Goal: Information Seeking & Learning: Learn about a topic

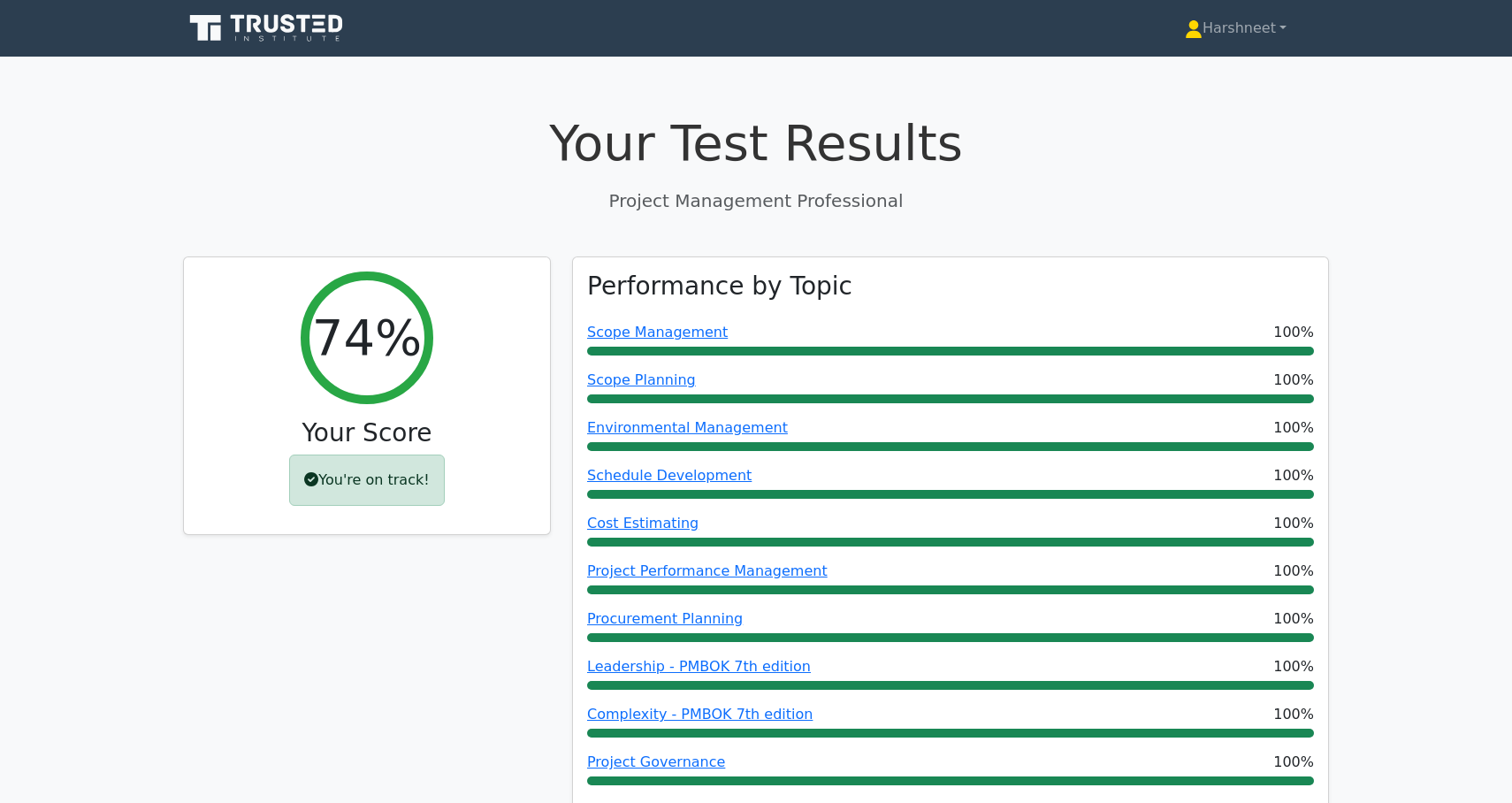
click at [271, 36] on icon at bounding box center [268, 29] width 170 height 34
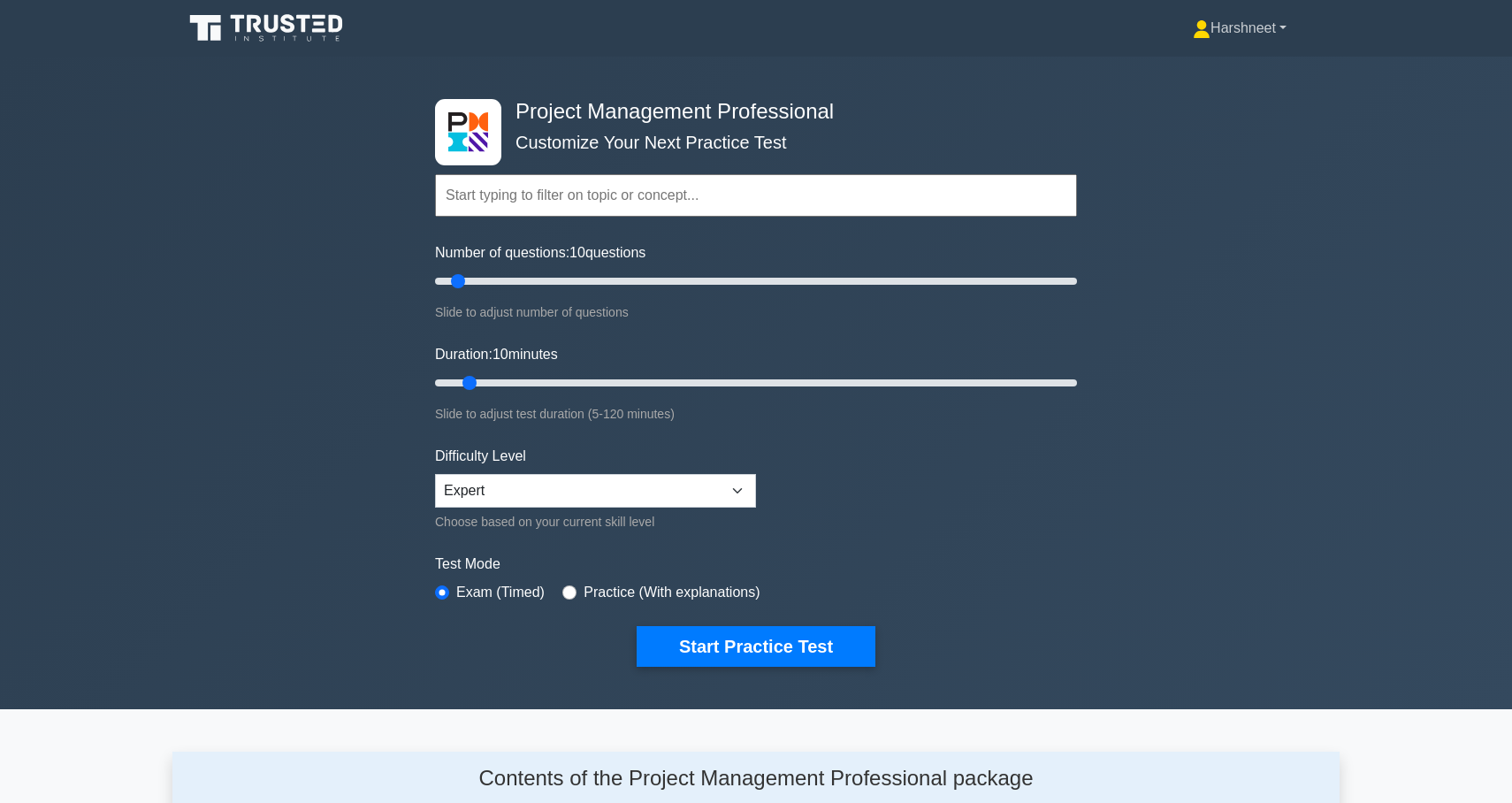
click at [1226, 42] on link "Harshneet" at bounding box center [1240, 29] width 178 height 36
click at [1188, 70] on link "Profile" at bounding box center [1221, 69] width 140 height 29
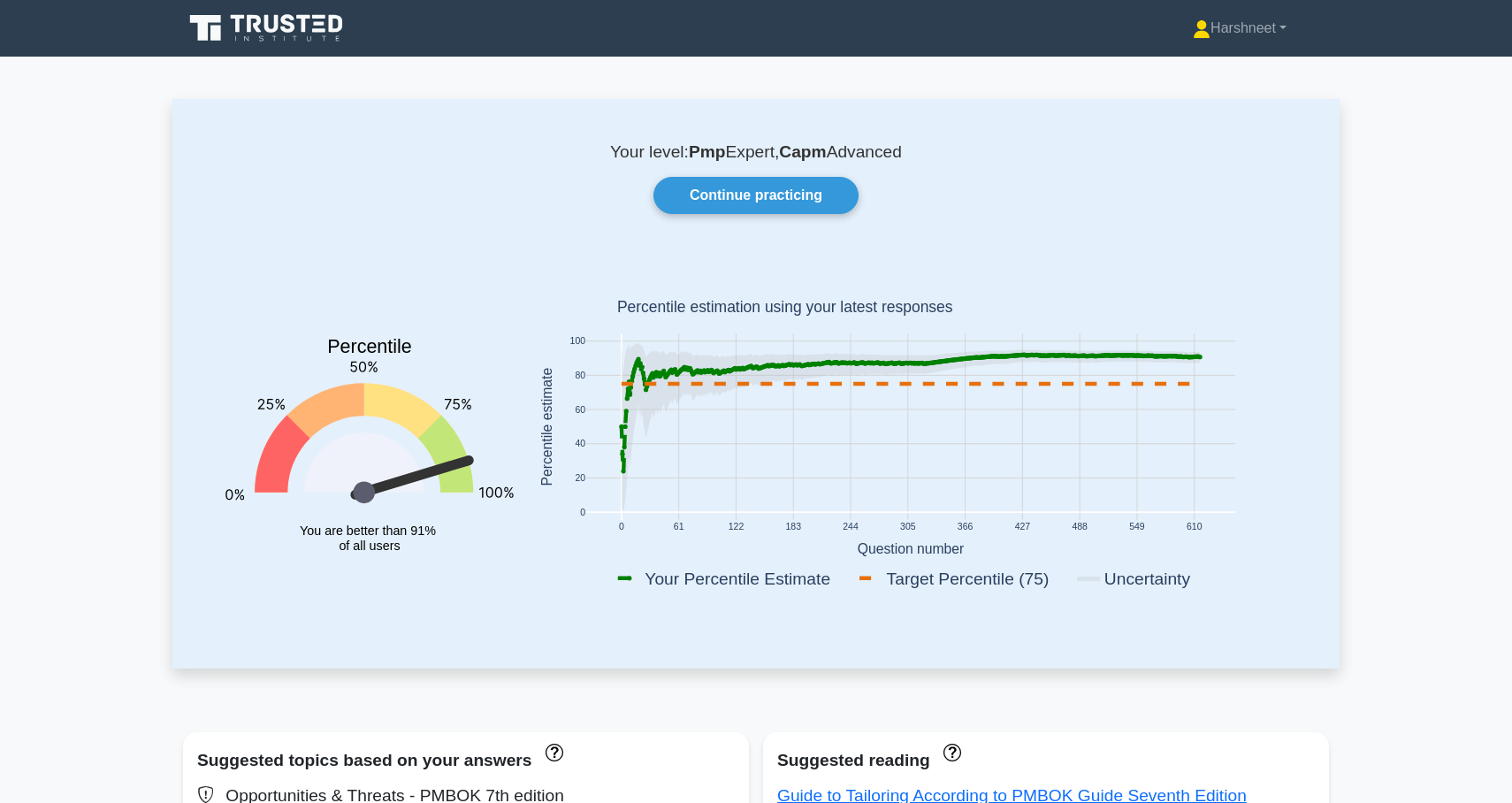
click at [307, 40] on icon at bounding box center [268, 29] width 170 height 34
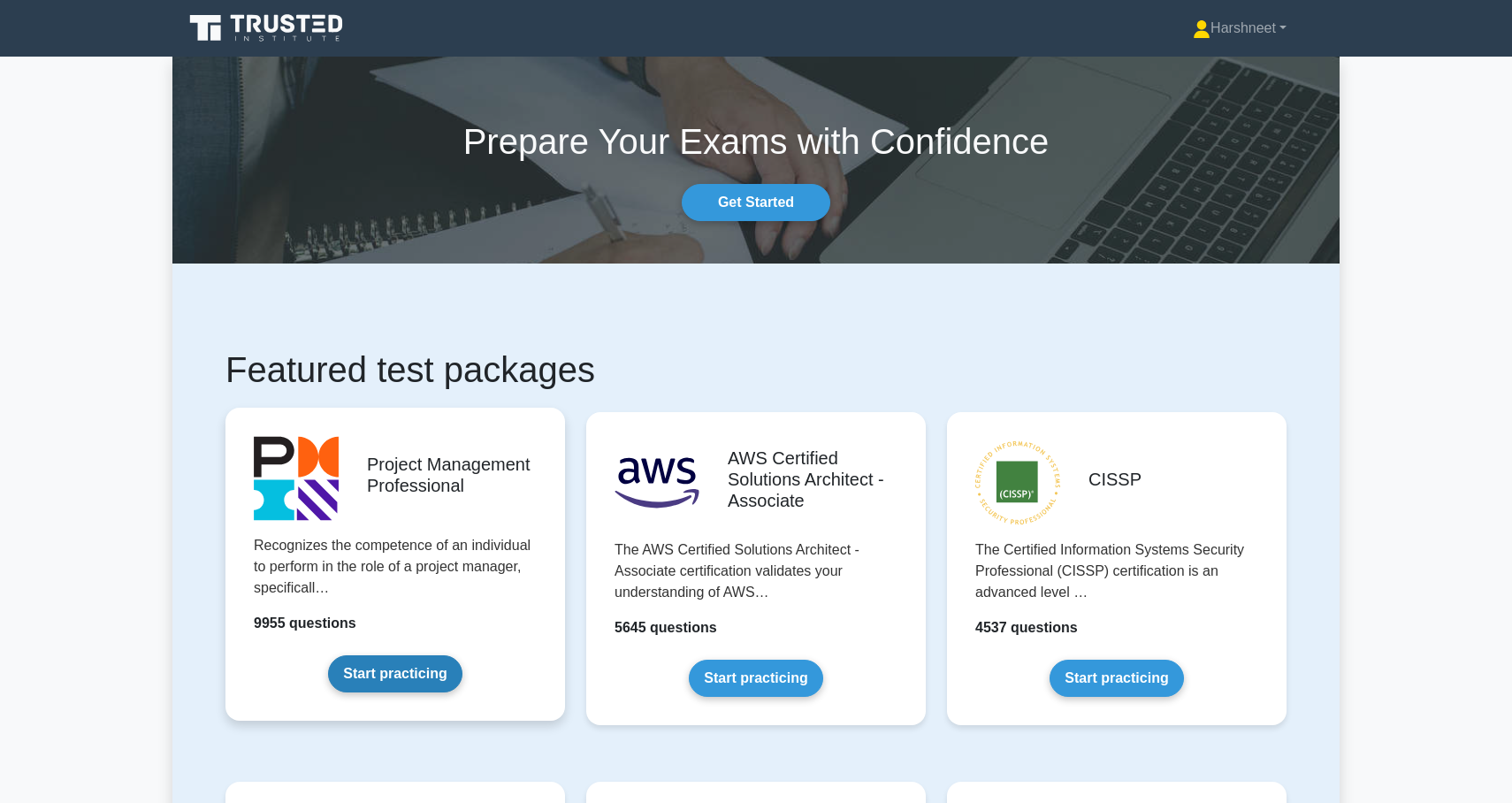
click at [430, 656] on link "Start practicing" at bounding box center [395, 673] width 134 height 37
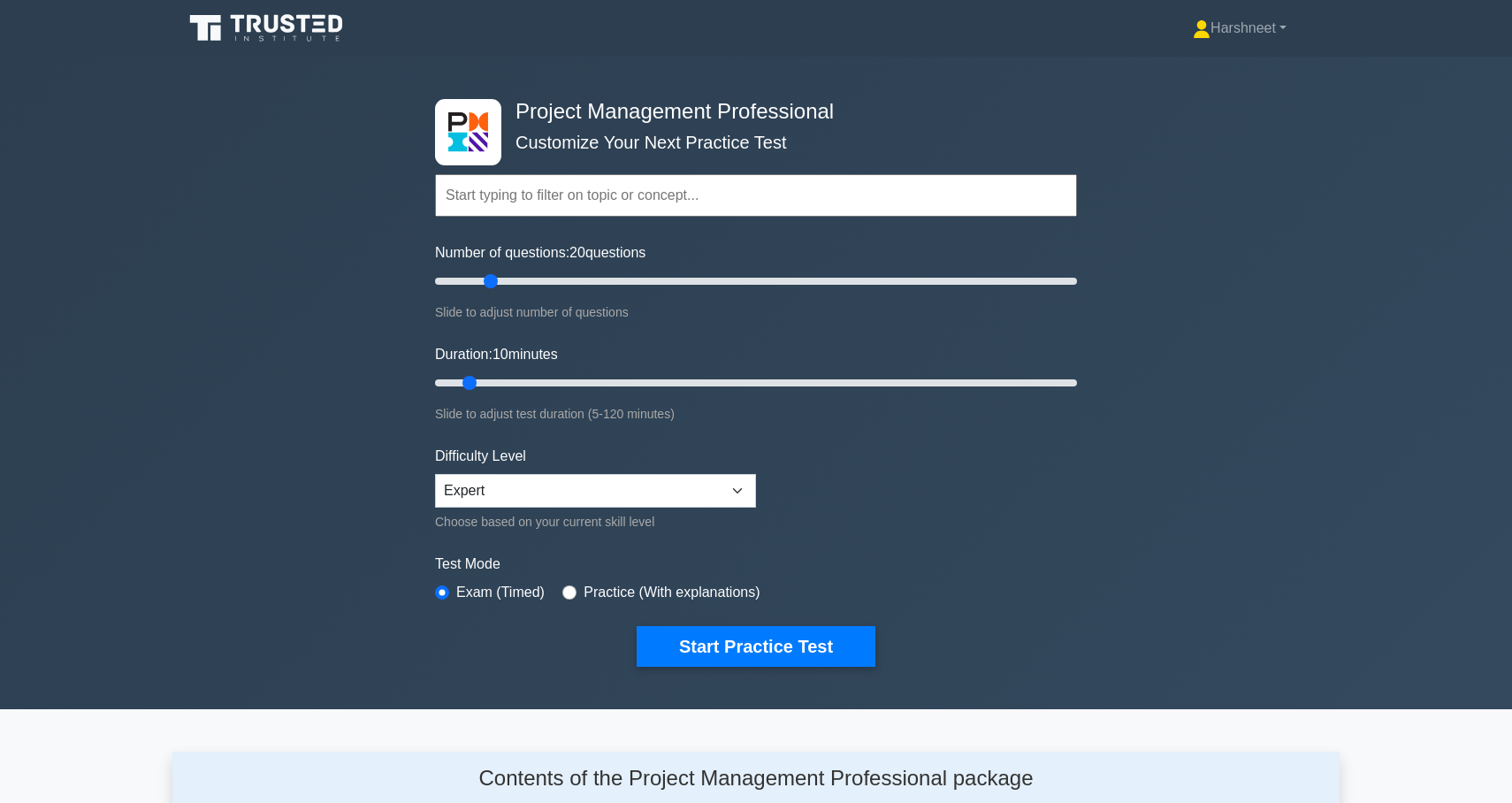
click at [487, 275] on input "Number of questions: 20 questions" at bounding box center [756, 281] width 642 height 21
drag, startPoint x: 489, startPoint y: 275, endPoint x: 503, endPoint y: 276, distance: 14.0
type input "25"
click at [503, 276] on input "Number of questions: 25 questions" at bounding box center [756, 281] width 642 height 21
drag, startPoint x: 471, startPoint y: 378, endPoint x: 539, endPoint y: 388, distance: 68.7
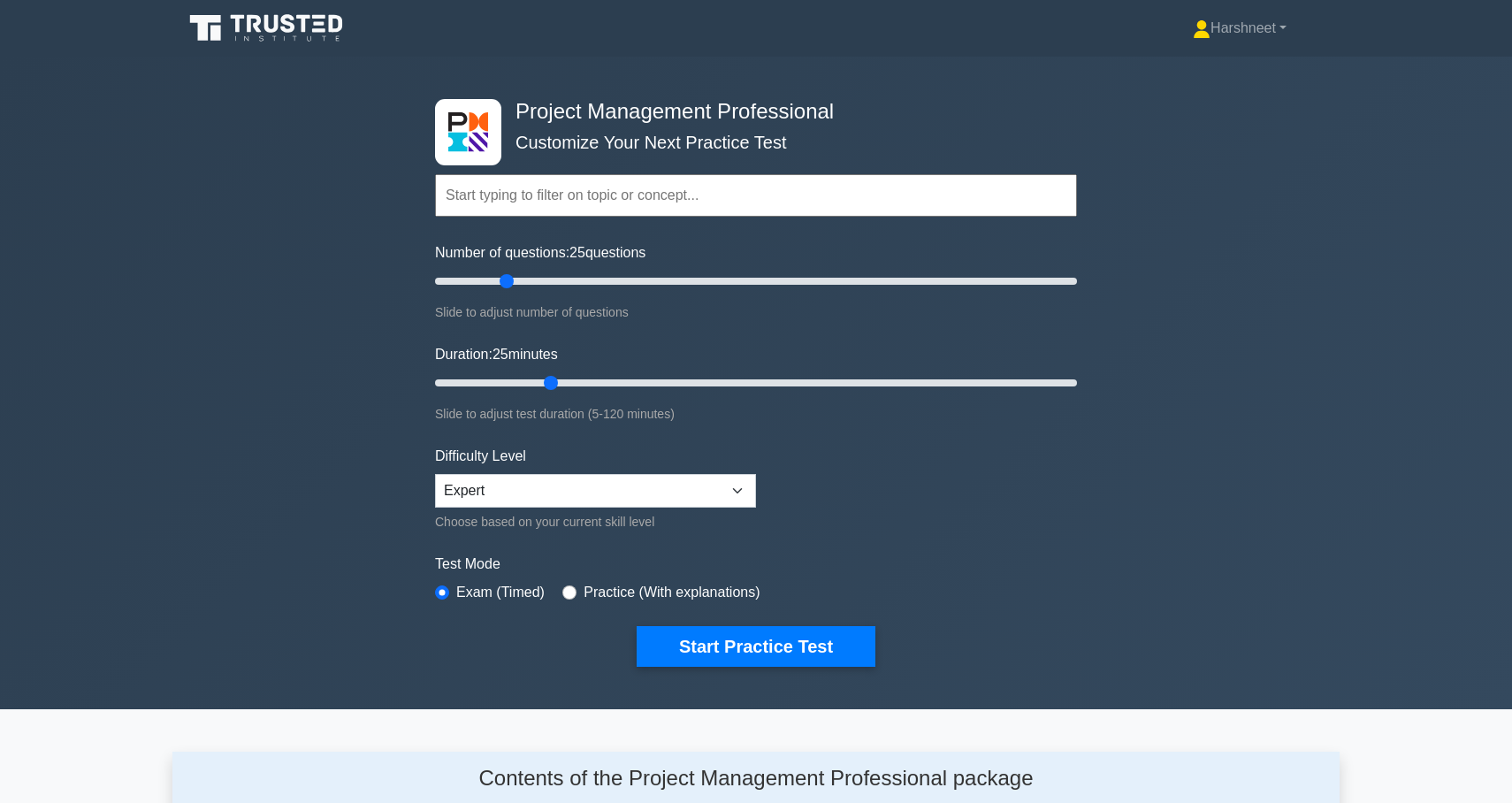
click at [539, 388] on input "Duration: 25 minutes" at bounding box center [756, 383] width 642 height 21
drag, startPoint x: 552, startPoint y: 381, endPoint x: 626, endPoint y: 389, distance: 74.4
click at [626, 389] on input "Duration: 40 minutes" at bounding box center [756, 383] width 642 height 21
drag, startPoint x: 630, startPoint y: 380, endPoint x: 613, endPoint y: 376, distance: 17.5
type input "35"
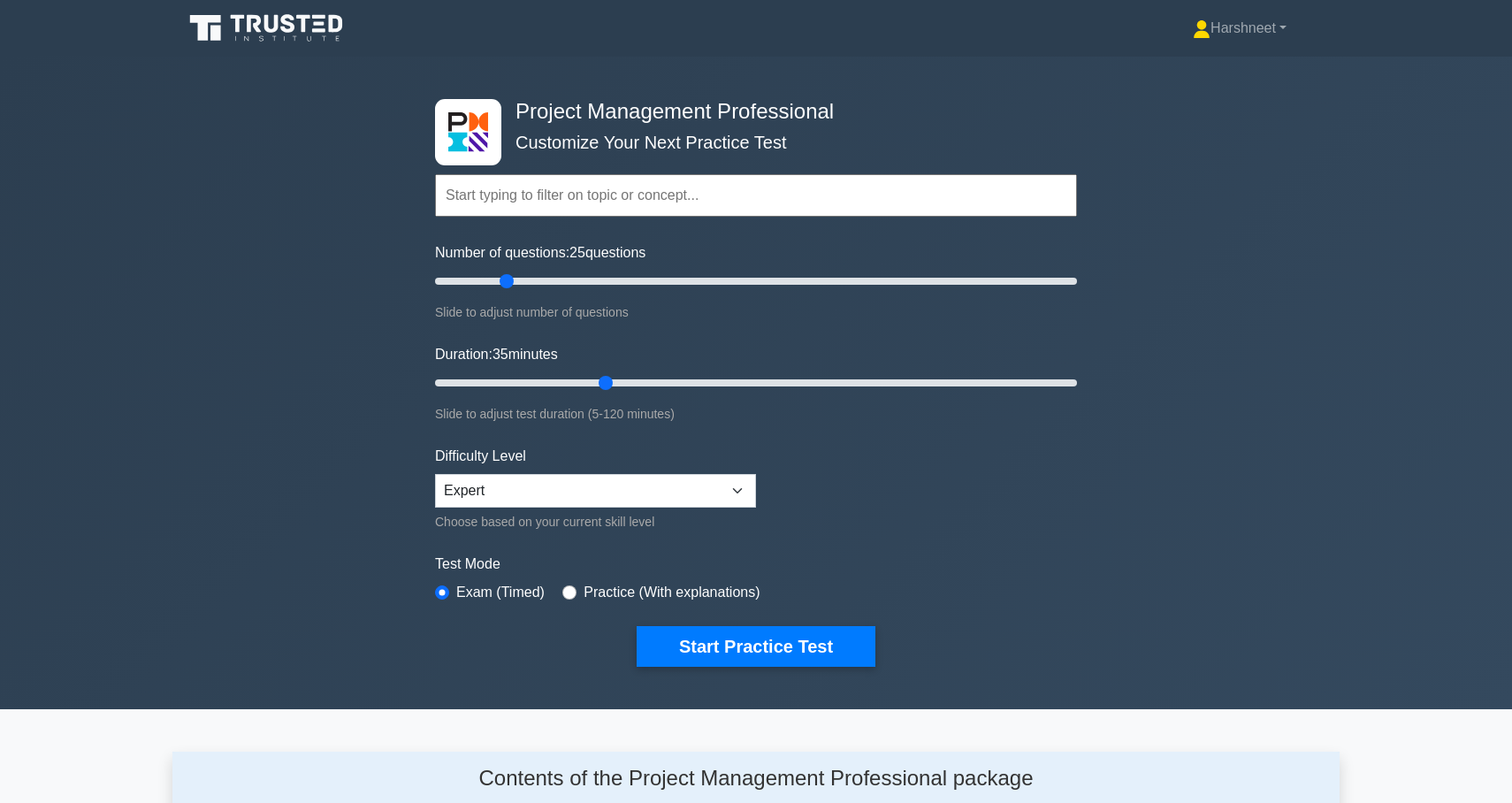
click at [613, 376] on input "Duration: 35 minutes" at bounding box center [756, 383] width 642 height 21
click at [722, 652] on button "Start Practice Test" at bounding box center [756, 646] width 239 height 41
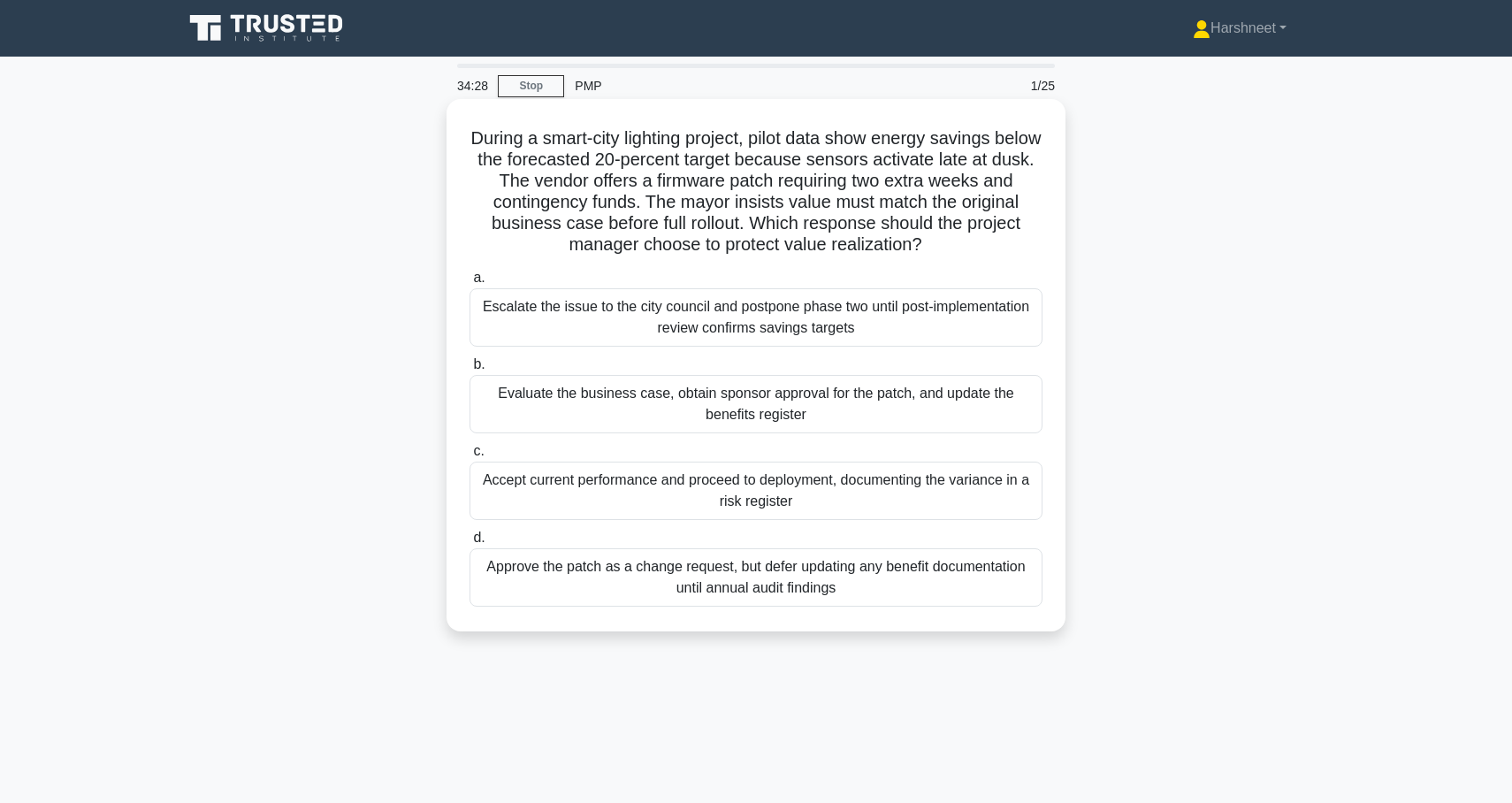
click at [683, 410] on div "Evaluate the business case, obtain sponsor approval for the patch, and update t…" at bounding box center [756, 403] width 573 height 58
click at [470, 371] on input "b. Evaluate the business case, obtain sponsor approval for the patch, and updat…" at bounding box center [470, 365] width 0 height 12
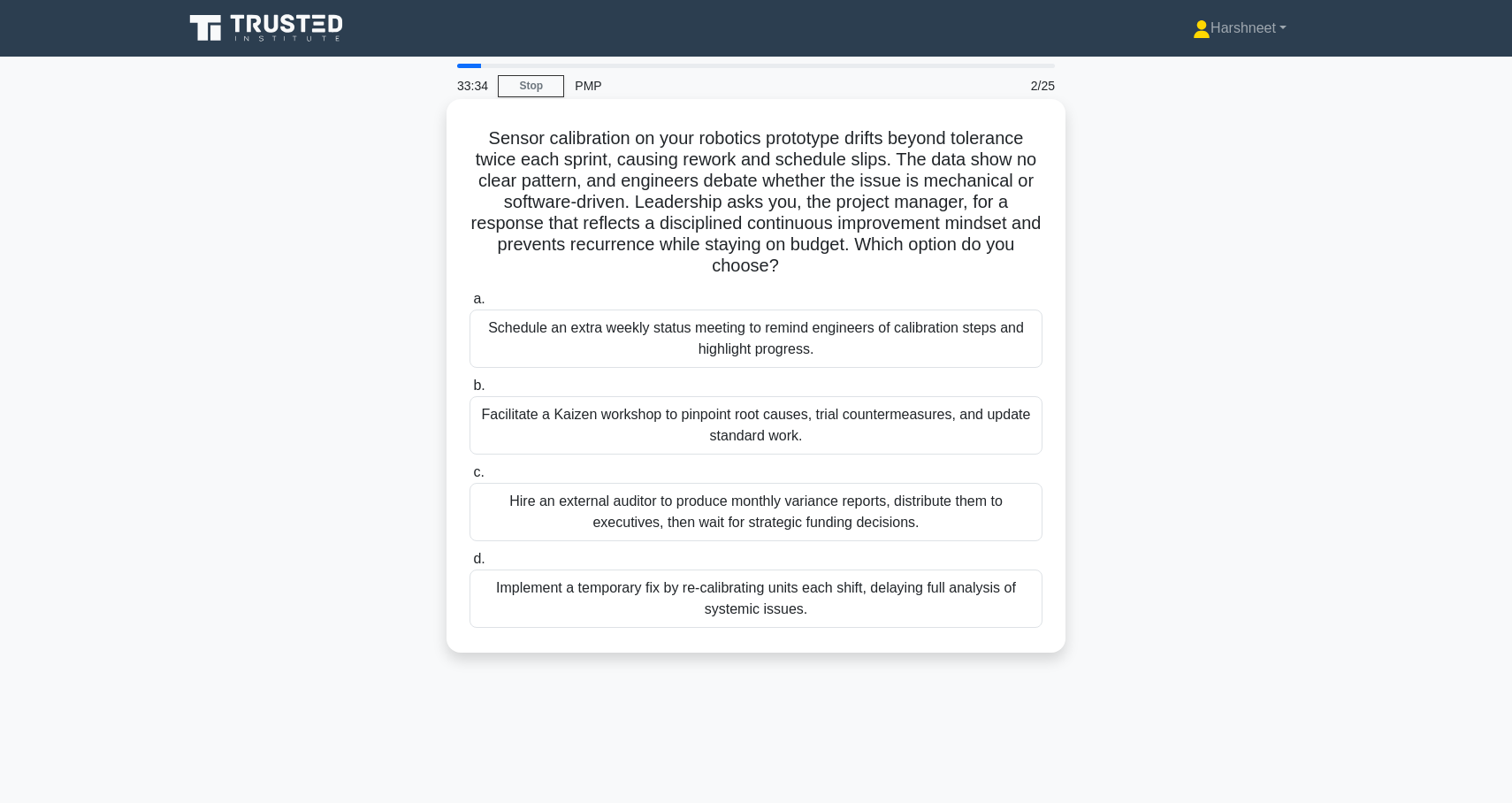
click at [684, 418] on div "Facilitate a Kaizen workshop to pinpoint root causes, trial countermeasures, an…" at bounding box center [756, 425] width 573 height 58
click at [470, 392] on input "b. Facilitate a Kaizen workshop to pinpoint root causes, trial countermeasures,…" at bounding box center [470, 387] width 0 height 12
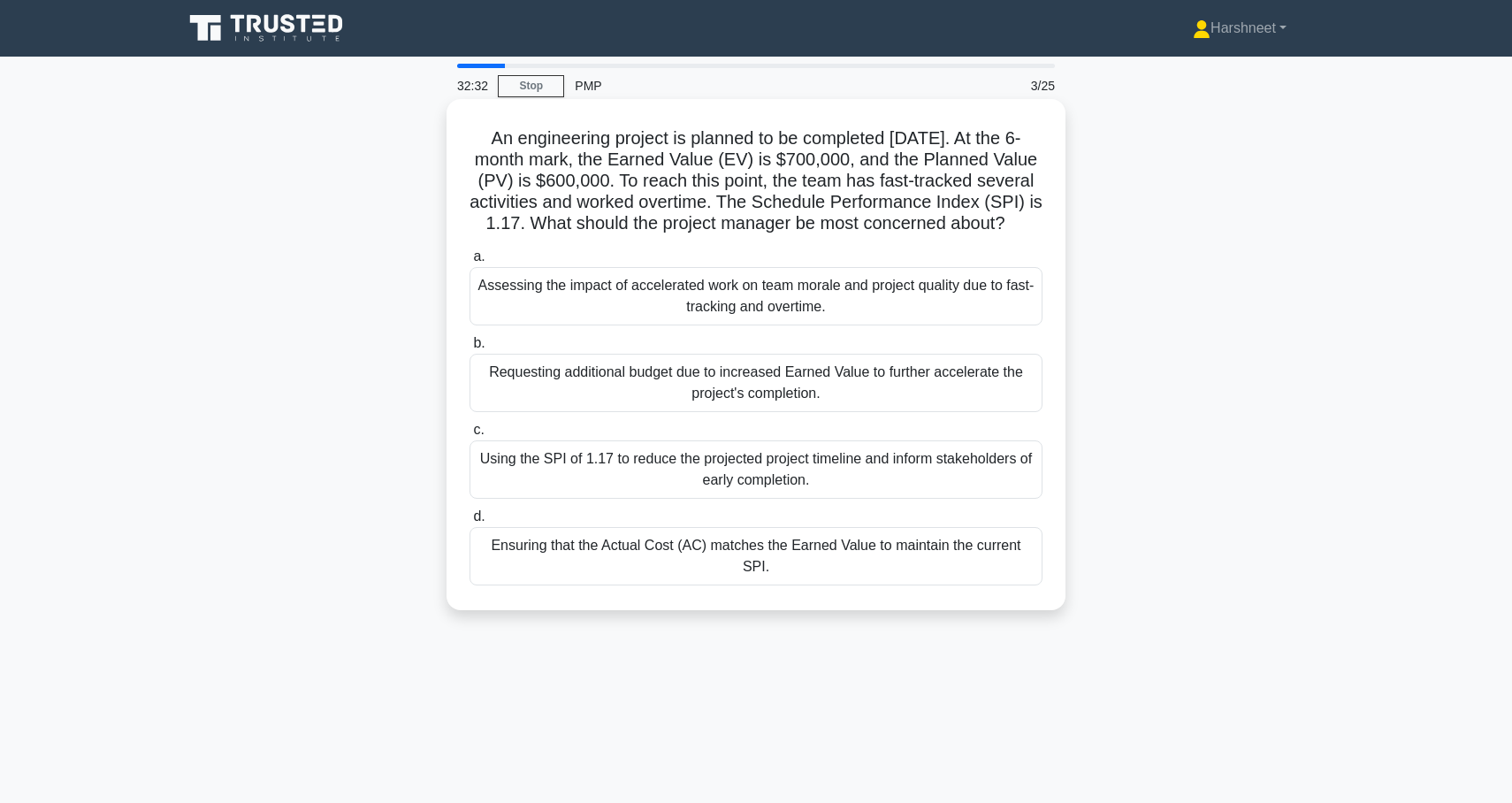
click at [713, 311] on div "Assessing the impact of accelerated work on team morale and project quality due…" at bounding box center [756, 295] width 573 height 58
click at [470, 263] on input "a. Assessing the impact of accelerated work on team morale and project quality …" at bounding box center [470, 257] width 0 height 12
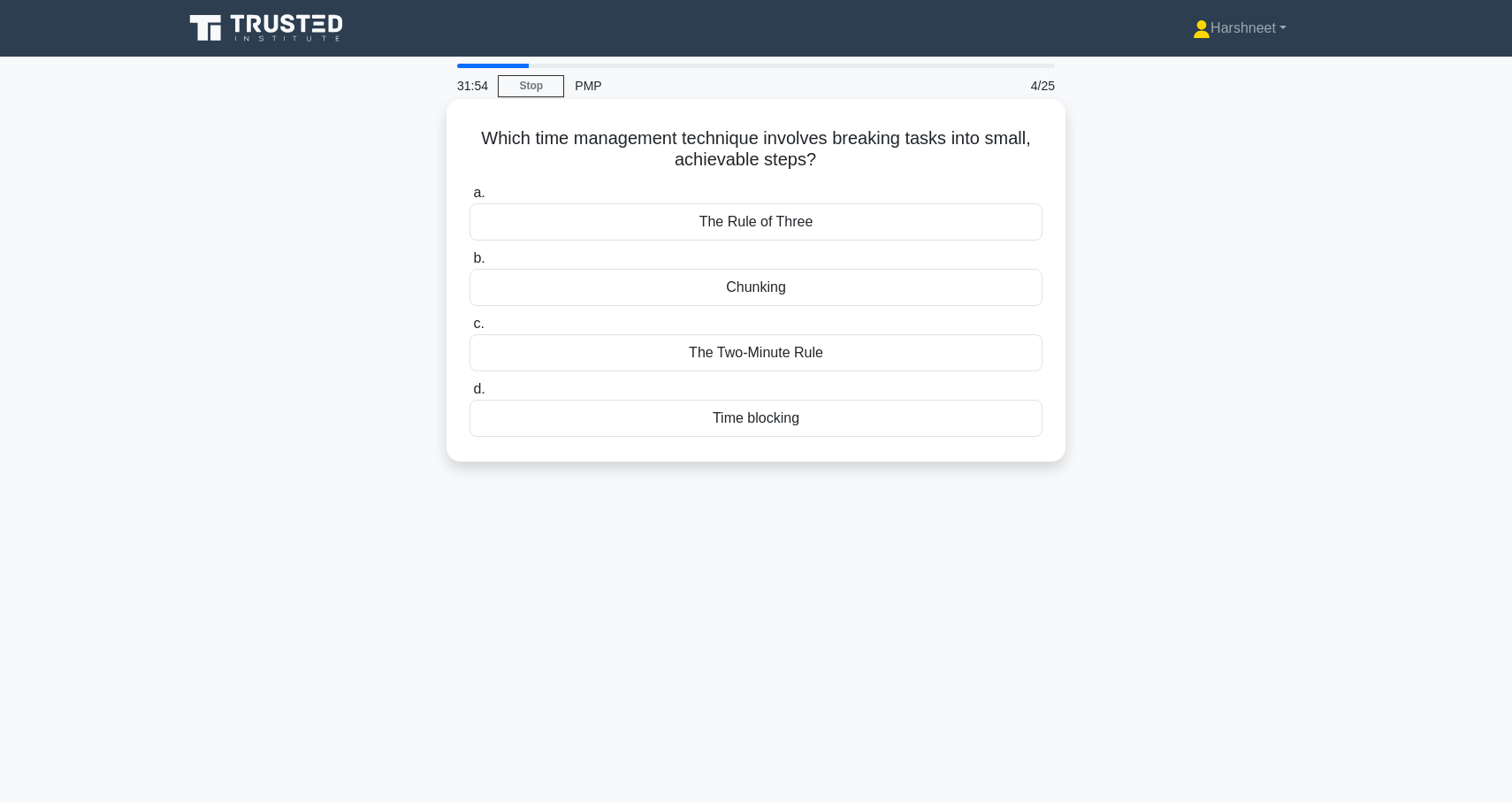
click at [725, 284] on div "Chunking" at bounding box center [756, 287] width 573 height 37
click at [470, 265] on input "b. Chunking" at bounding box center [470, 259] width 0 height 12
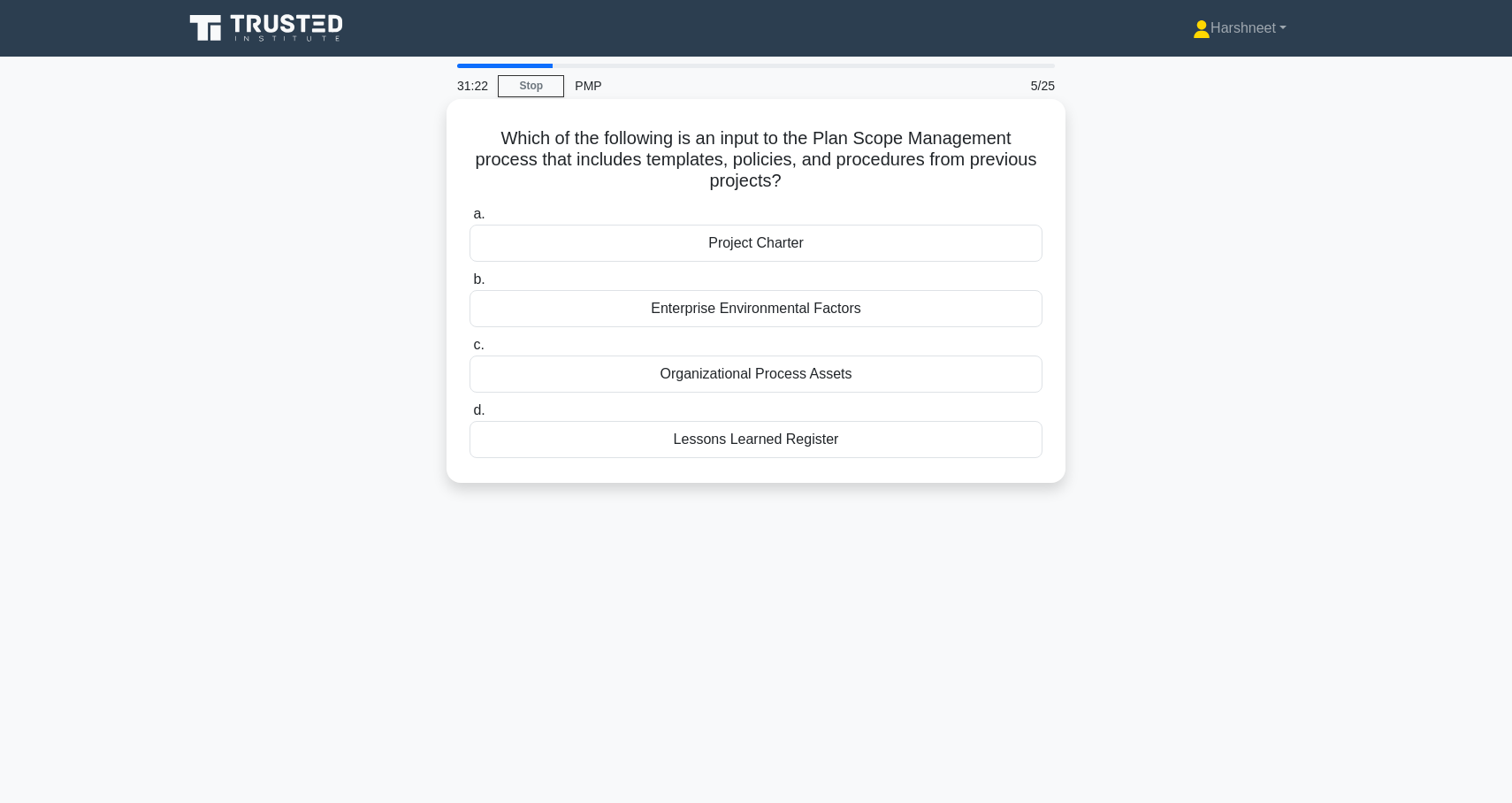
click at [739, 376] on div "Organizational Process Assets" at bounding box center [756, 374] width 573 height 37
click at [470, 351] on input "c. Organizational Process Assets" at bounding box center [470, 346] width 0 height 12
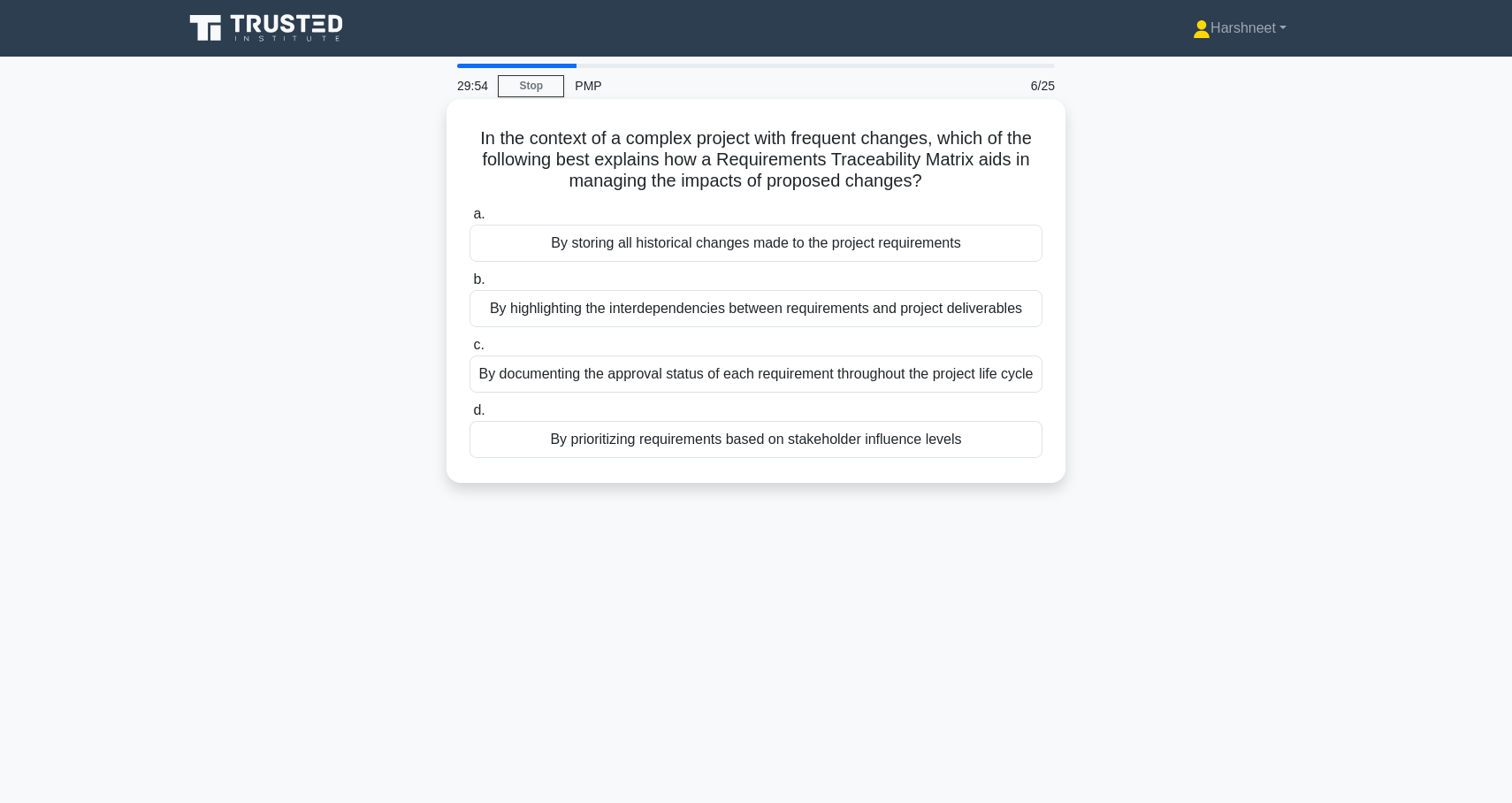
click at [766, 315] on div "By highlighting the interdependencies between requirements and project delivera…" at bounding box center [756, 308] width 573 height 37
click at [470, 286] on input "b. By highlighting the interdependencies between requirements and project deliv…" at bounding box center [470, 281] width 0 height 12
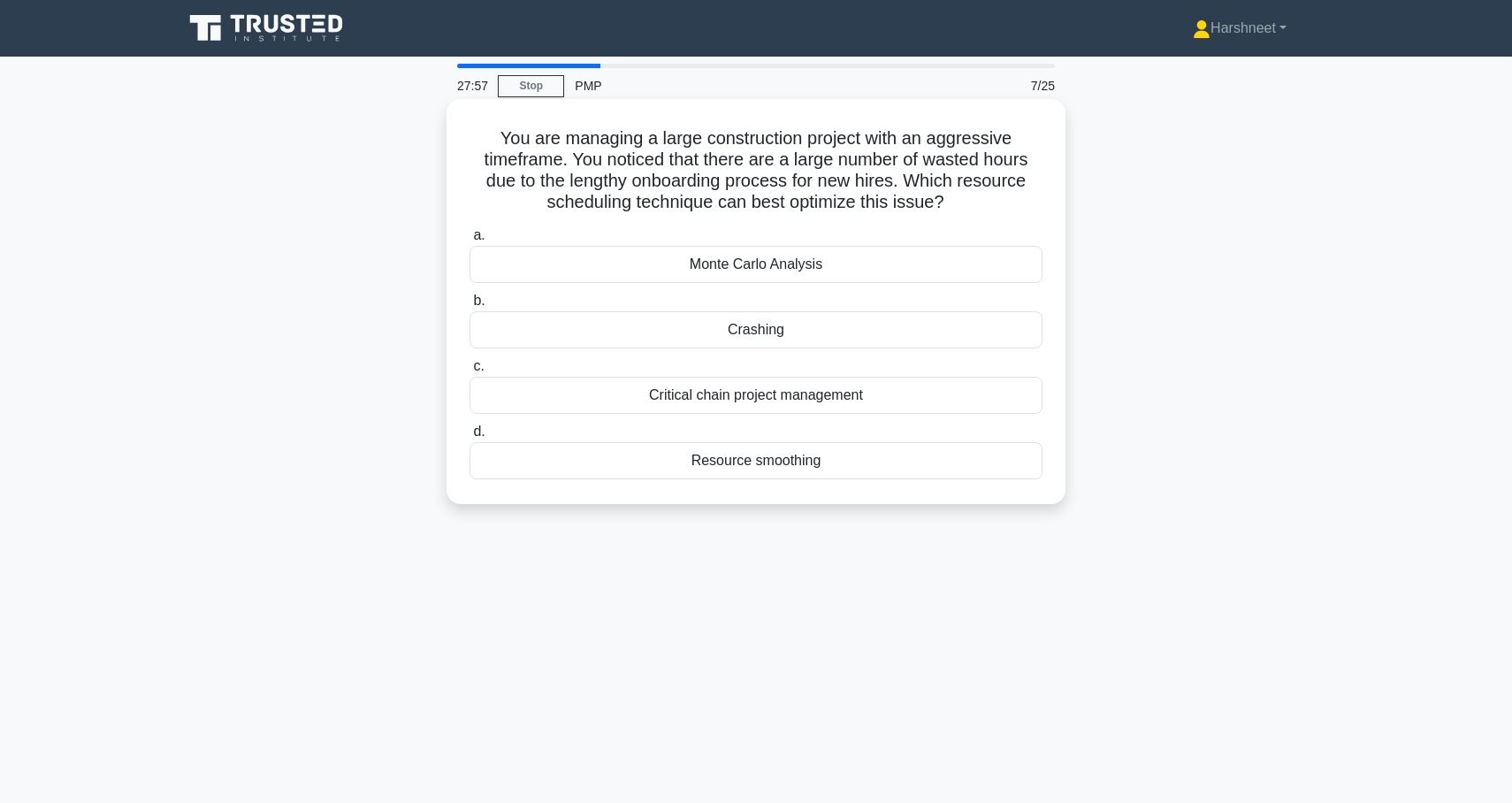
click at [757, 330] on div "Crashing" at bounding box center [756, 329] width 573 height 37
click at [470, 307] on input "b. Crashing" at bounding box center [470, 301] width 0 height 12
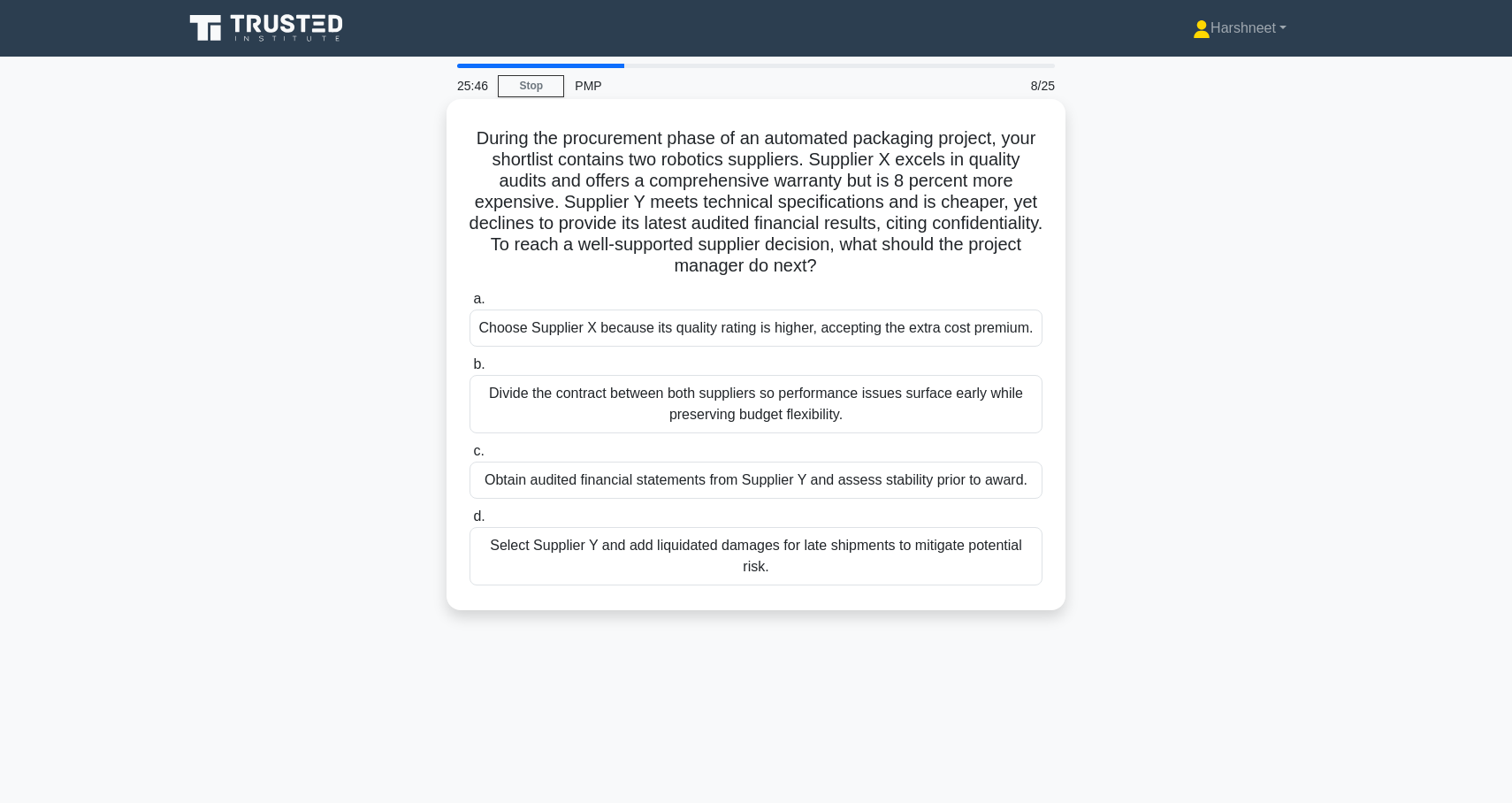
click at [744, 488] on div "Obtain audited financial statements from Supplier Y and assess stability prior …" at bounding box center [756, 480] width 573 height 37
click at [470, 457] on input "c. Obtain audited financial statements from Supplier Y and assess stability pri…" at bounding box center [470, 452] width 0 height 12
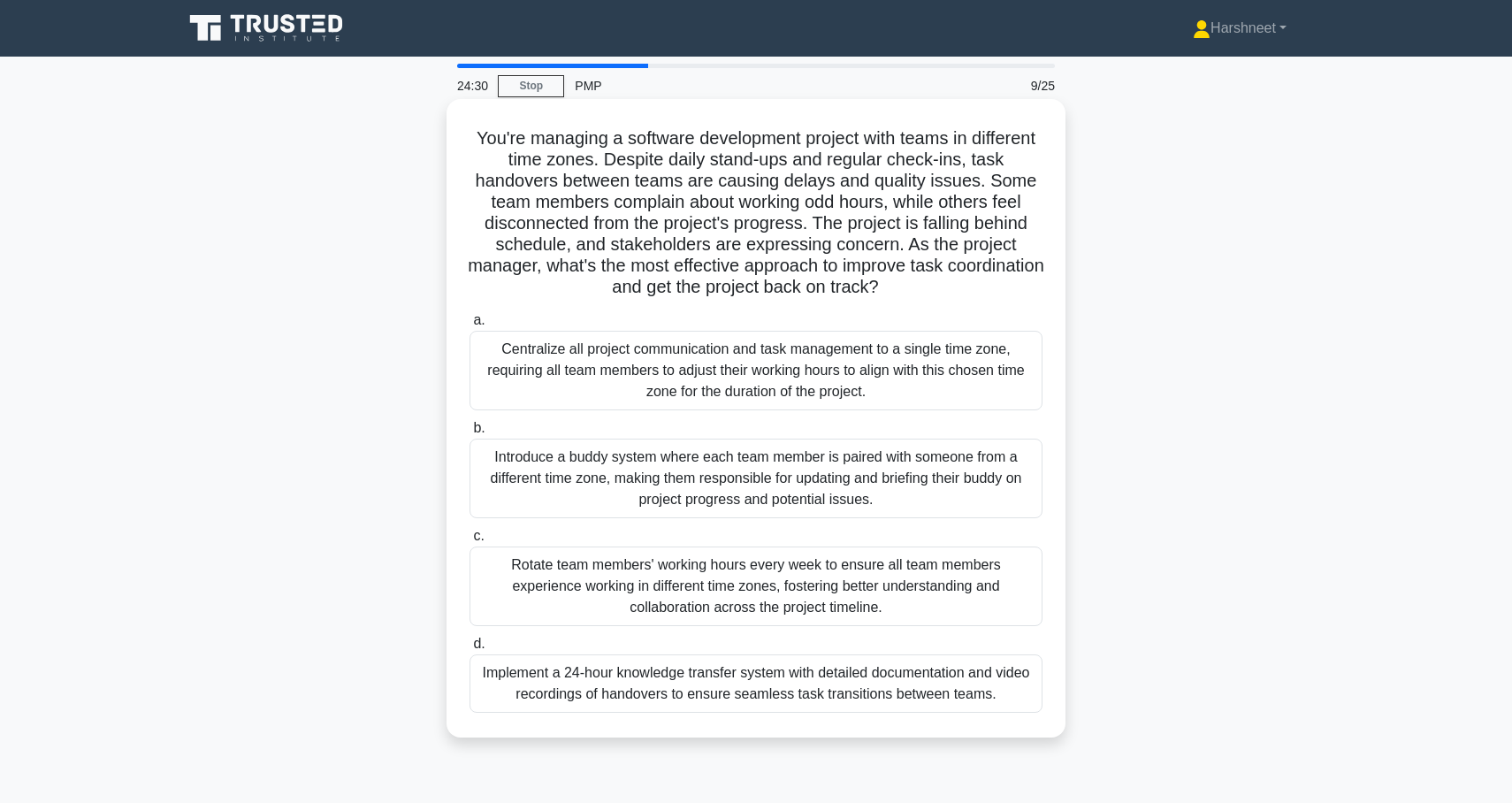
click at [731, 678] on div "Implement a 24-hour knowledge transfer system with detailed documentation and v…" at bounding box center [756, 683] width 573 height 58
click at [470, 650] on input "d. Implement a 24-hour knowledge transfer system with detailed documentation an…" at bounding box center [470, 644] width 0 height 12
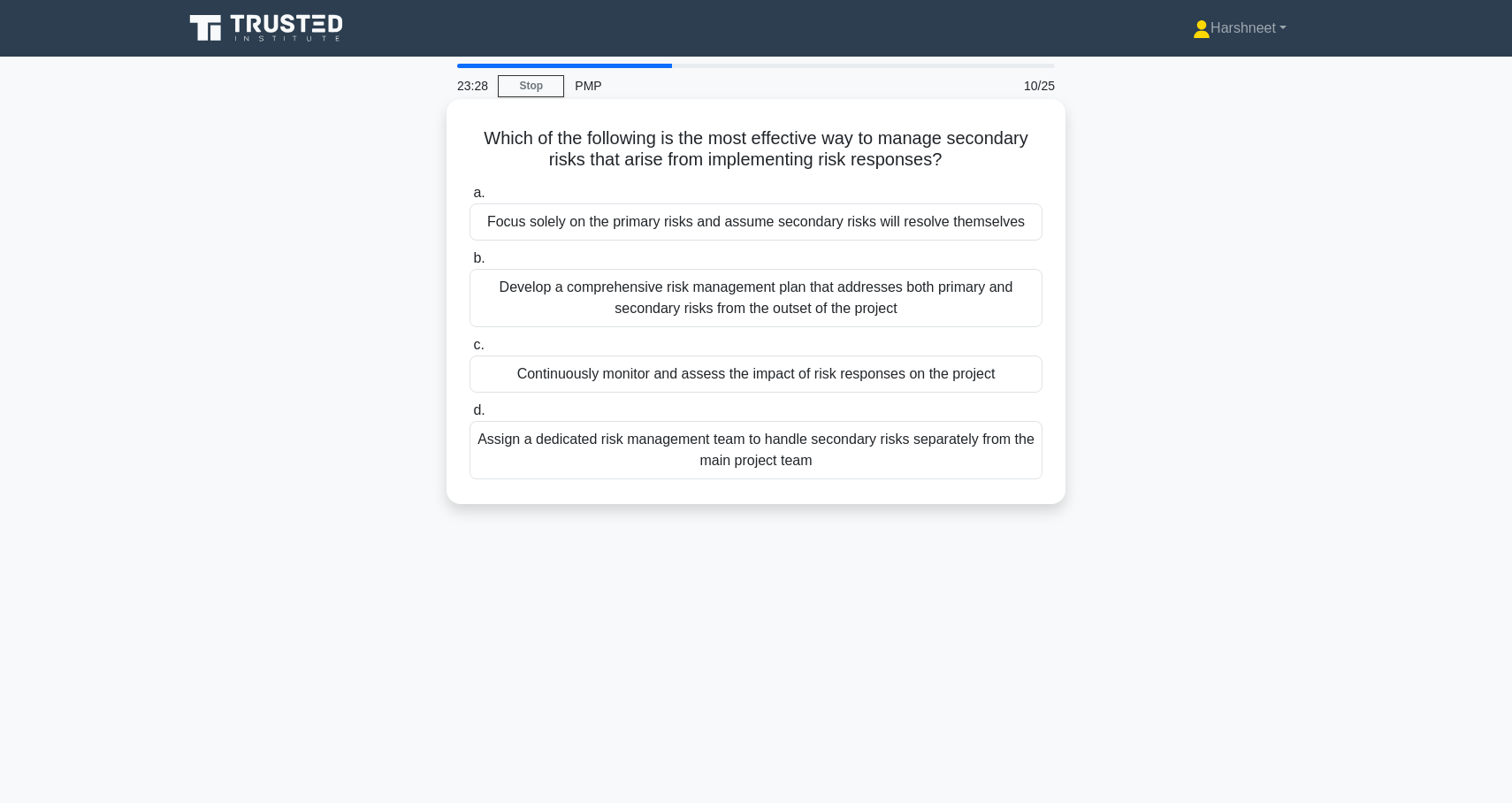
click at [815, 299] on div "Develop a comprehensive risk management plan that addresses both primary and se…" at bounding box center [756, 297] width 573 height 58
click at [470, 265] on input "b. Develop a comprehensive risk management plan that addresses both primary and…" at bounding box center [470, 259] width 0 height 12
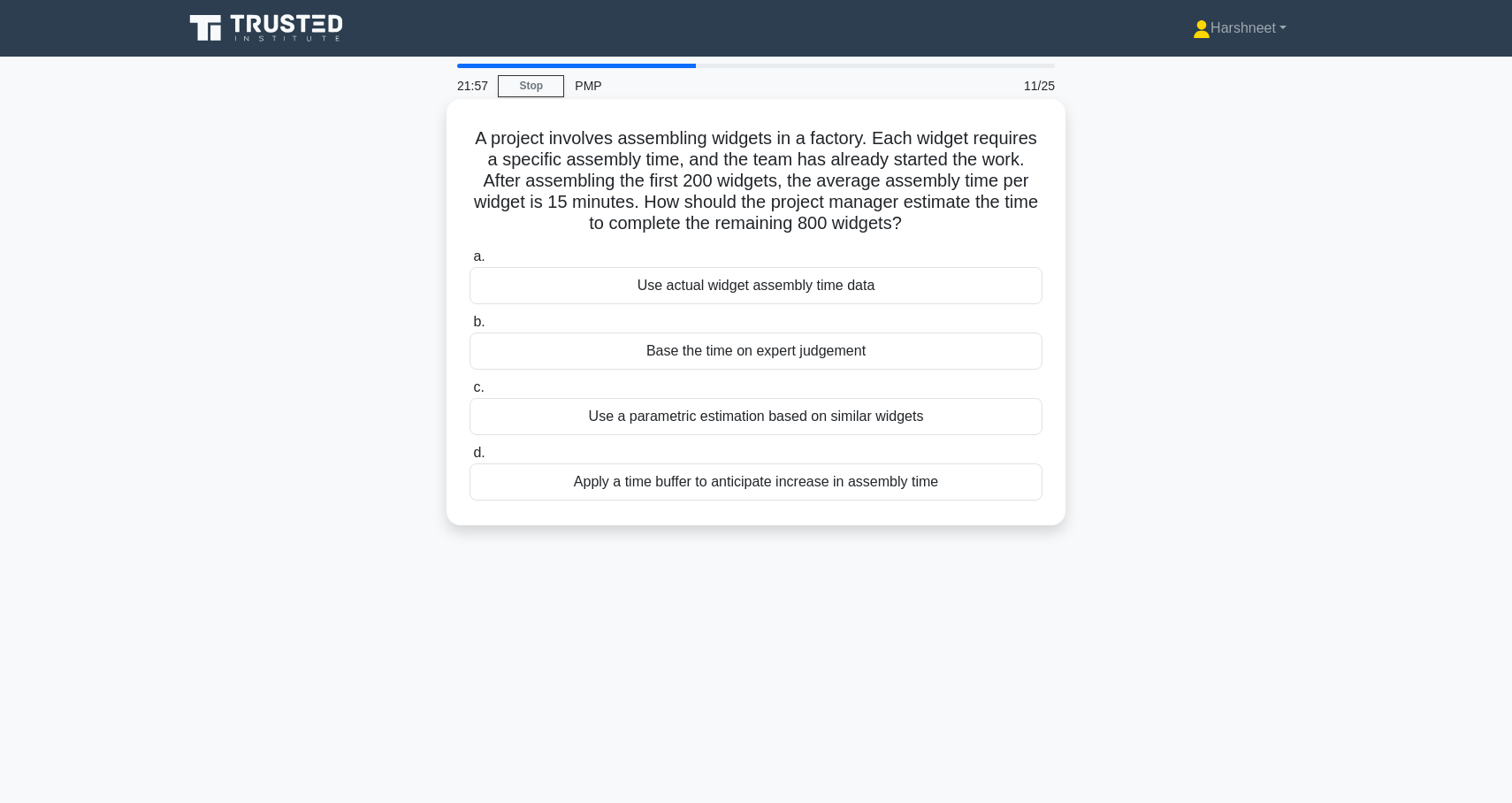
click at [796, 284] on div "Use actual widget assembly time data" at bounding box center [756, 285] width 573 height 37
click at [470, 263] on input "a. Use actual widget assembly time data" at bounding box center [470, 257] width 0 height 12
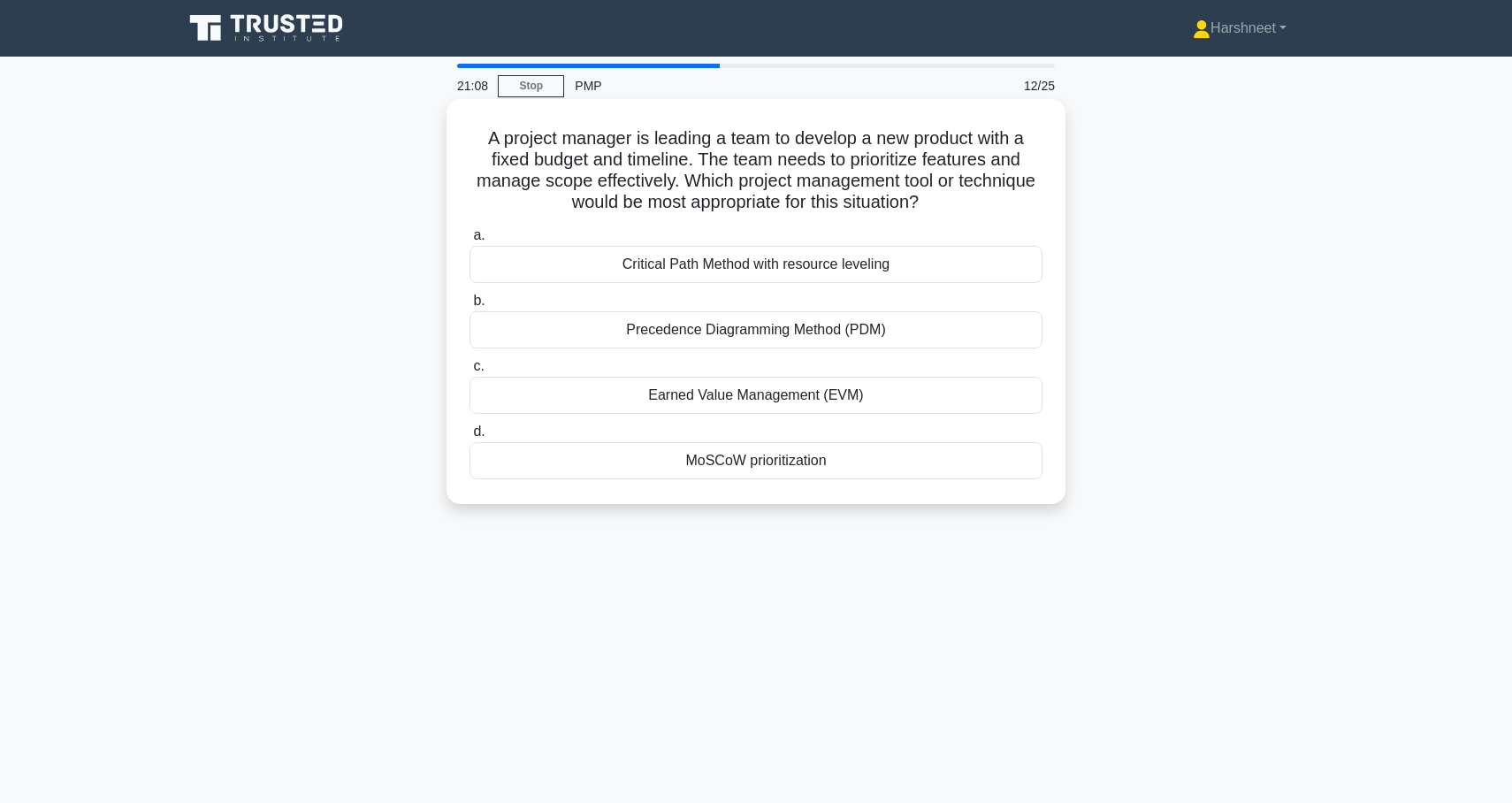
click at [757, 463] on div "MoSCoW prioritization" at bounding box center [756, 460] width 573 height 37
click at [470, 438] on input "d. MoSCoW prioritization" at bounding box center [470, 432] width 0 height 12
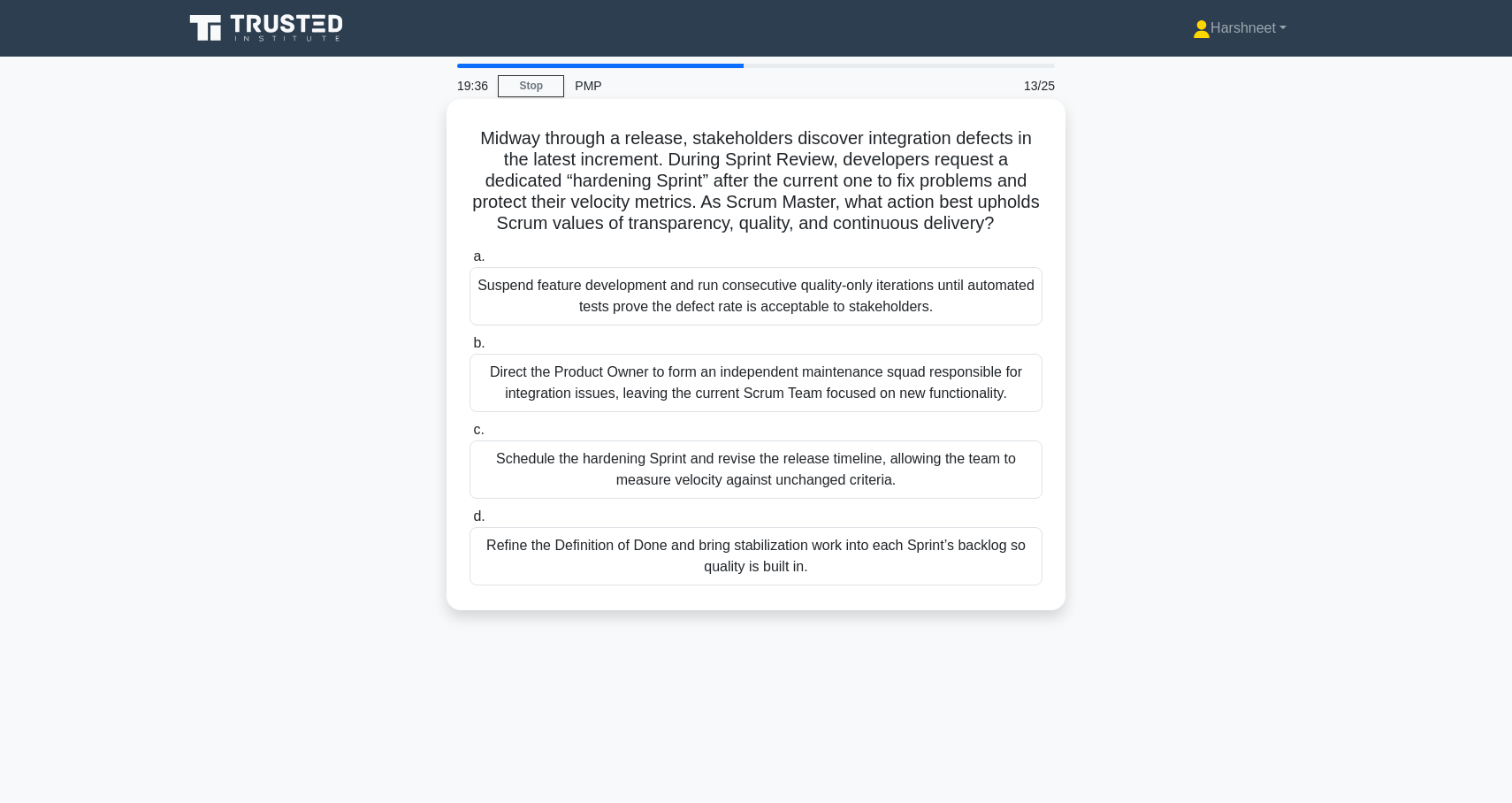
click at [785, 557] on div "Refine the Definition of Done and bring stabilization work into each Sprint’s b…" at bounding box center [756, 556] width 573 height 58
click at [470, 522] on input "d. Refine the Definition of Done and bring stabilization work into each Sprint’…" at bounding box center [470, 517] width 0 height 12
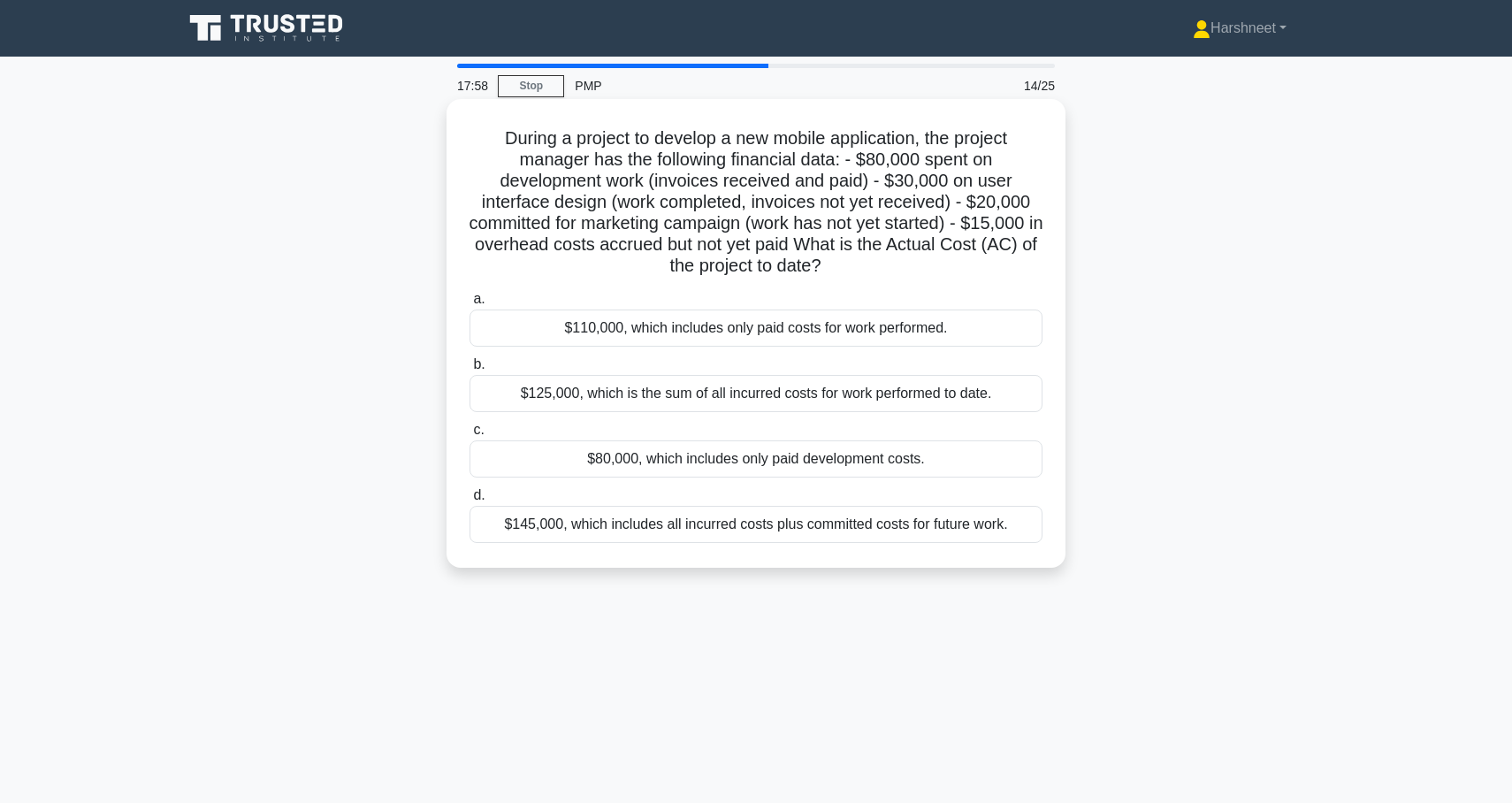
click at [794, 329] on div "$110,000, which includes only paid costs for work performed." at bounding box center [756, 327] width 573 height 37
click at [470, 305] on input "a. $110,000, which includes only paid costs for work performed." at bounding box center [470, 299] width 0 height 12
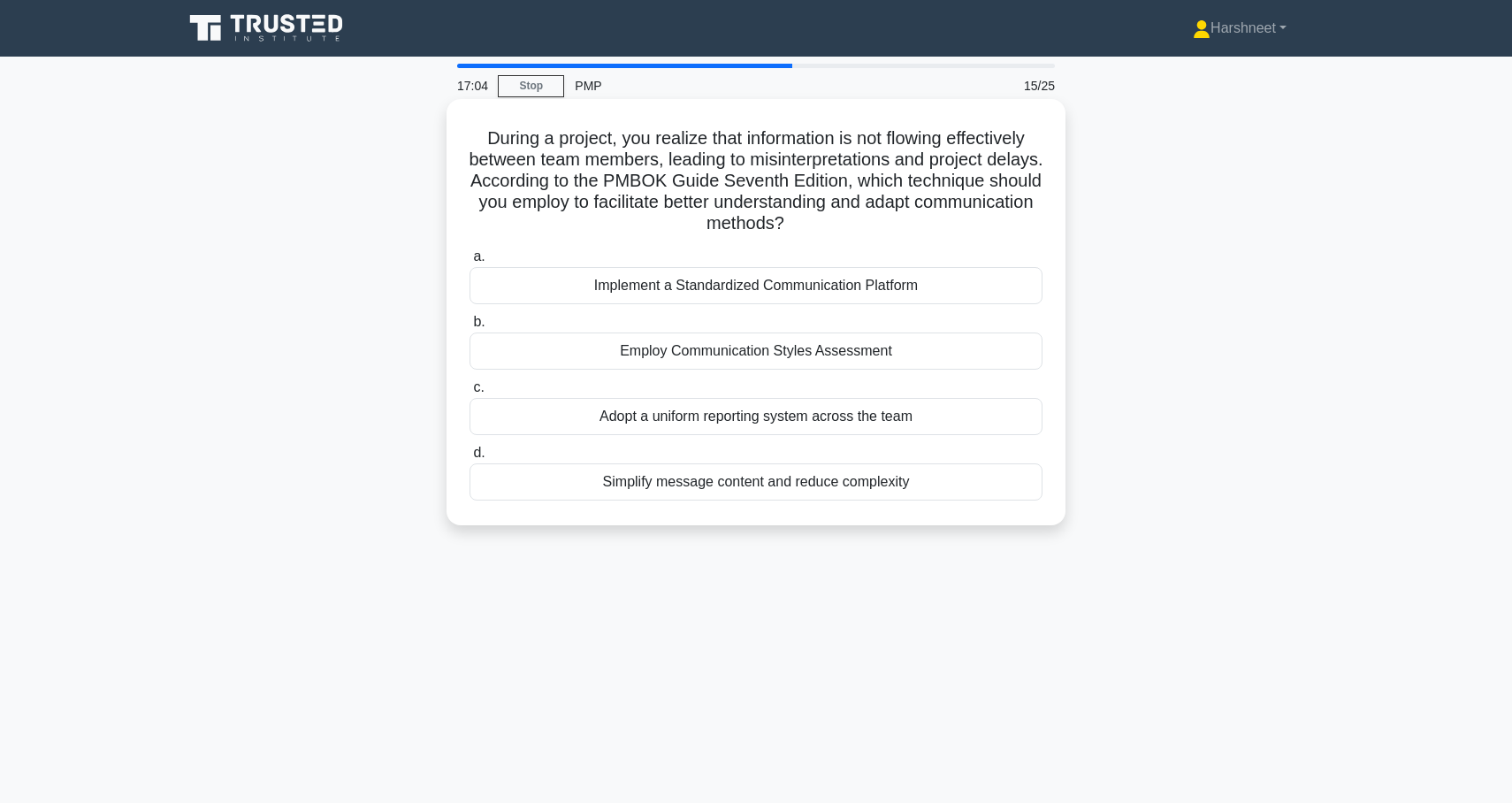
click at [781, 292] on div "Implement a Standardized Communication Platform" at bounding box center [756, 285] width 573 height 37
click at [470, 263] on input "a. Implement a Standardized Communication Platform" at bounding box center [470, 257] width 0 height 12
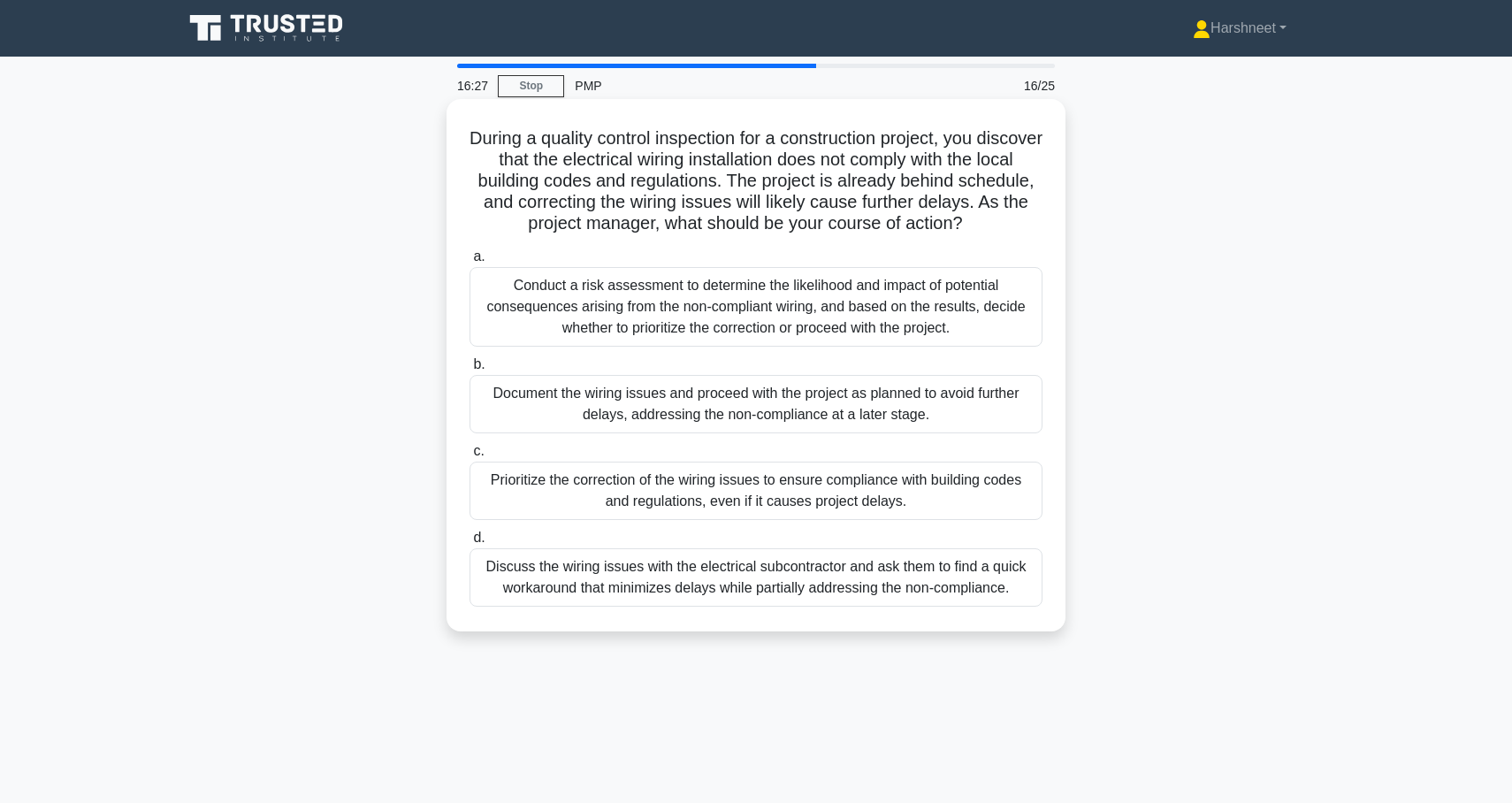
click at [779, 299] on div "Conduct a risk assessment to determine the likelihood and impact of potential c…" at bounding box center [756, 306] width 573 height 79
click at [470, 263] on input "a. Conduct a risk assessment to determine the likelihood and impact of potentia…" at bounding box center [470, 257] width 0 height 12
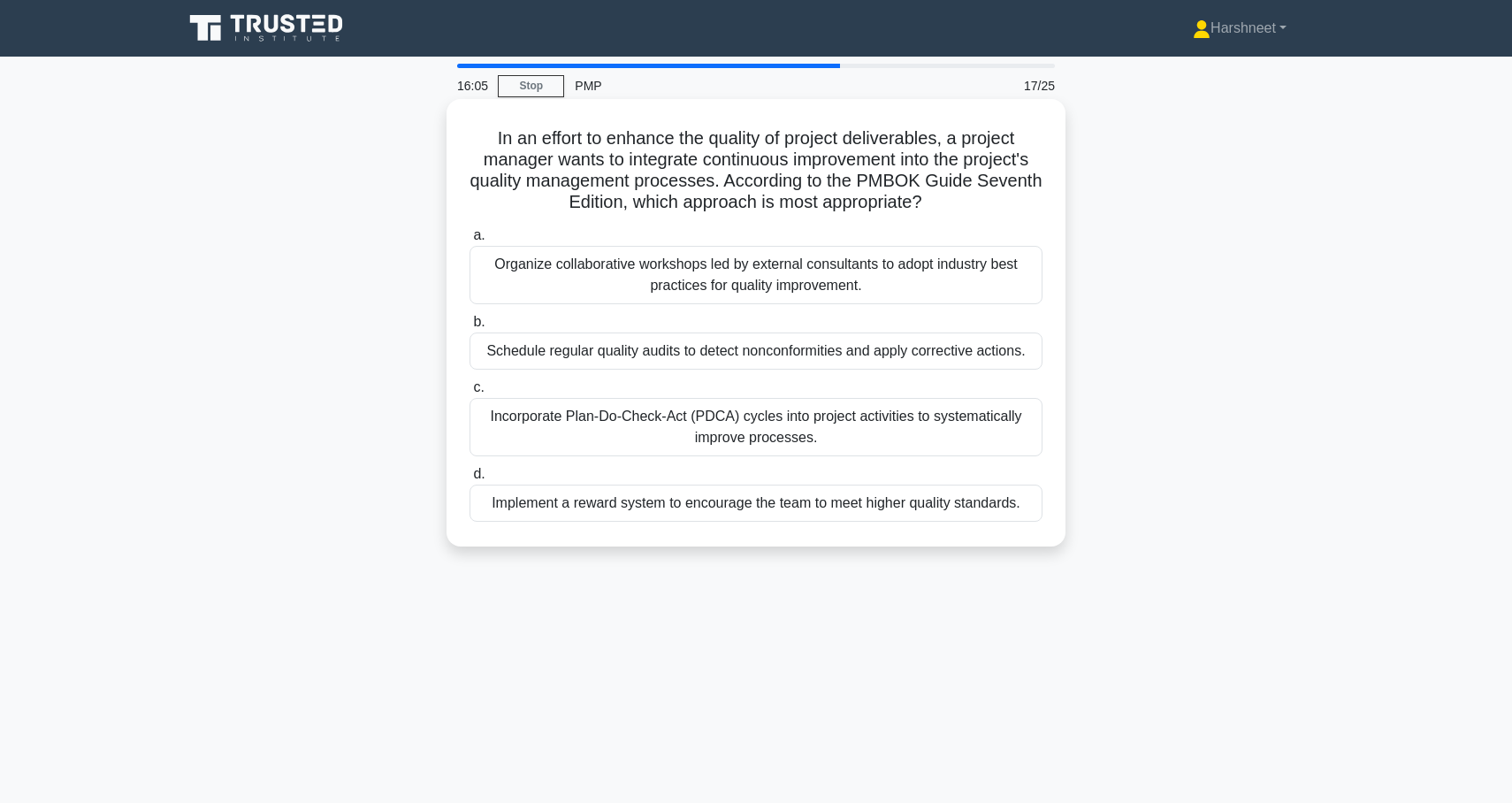
click at [780, 418] on div "Incorporate Plan-Do-Check-Act (PDCA) cycles into project activities to systemat…" at bounding box center [756, 426] width 573 height 58
click at [470, 394] on input "c. Incorporate Plan-Do-Check-Act (PDCA) cycles into project activities to syste…" at bounding box center [470, 388] width 0 height 12
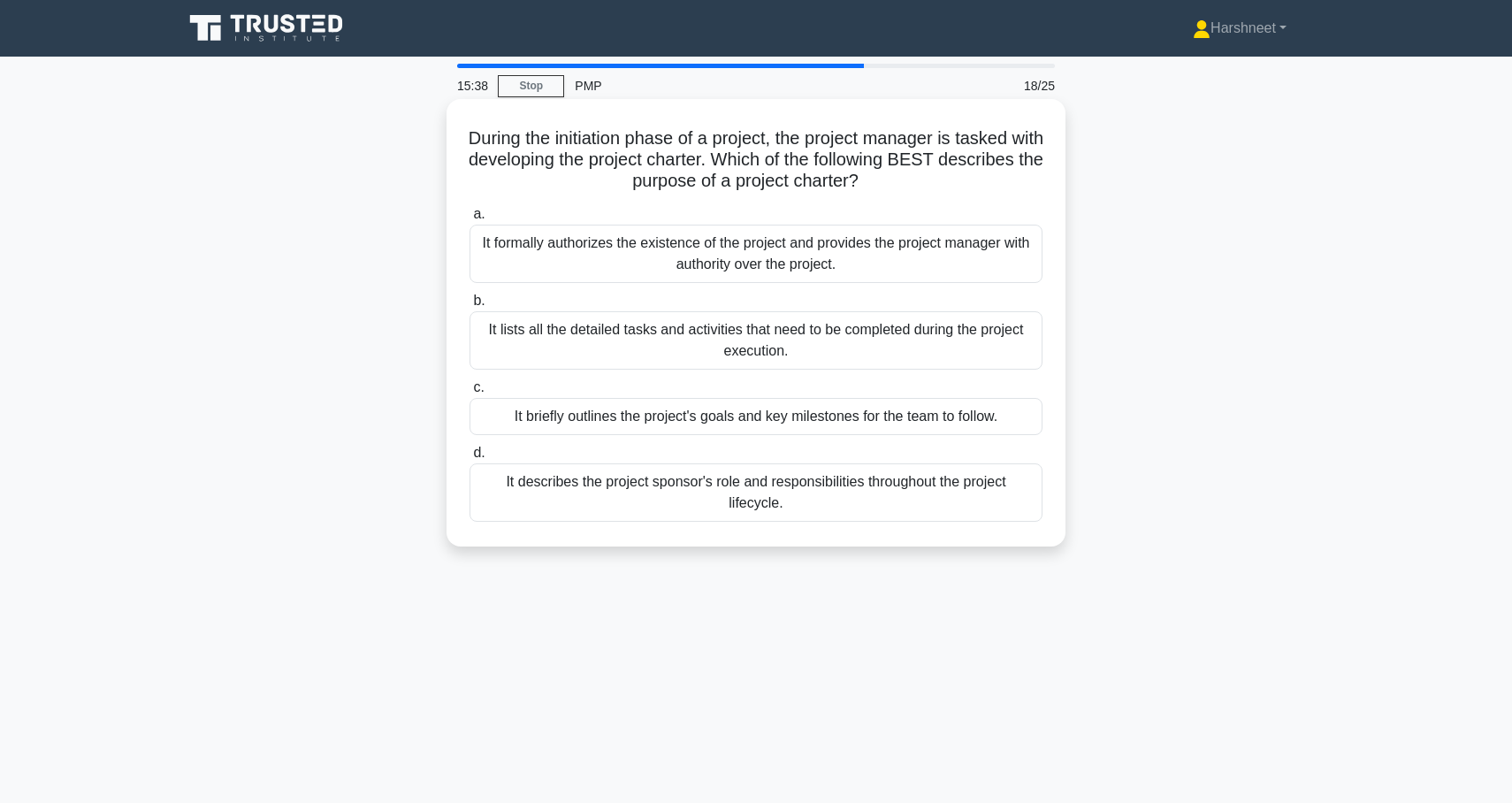
click at [781, 273] on div "It formally authorizes the existence of the project and provides the project ma…" at bounding box center [756, 254] width 573 height 58
click at [470, 220] on input "a. It formally authorizes the existence of the project and provides the project…" at bounding box center [470, 215] width 0 height 12
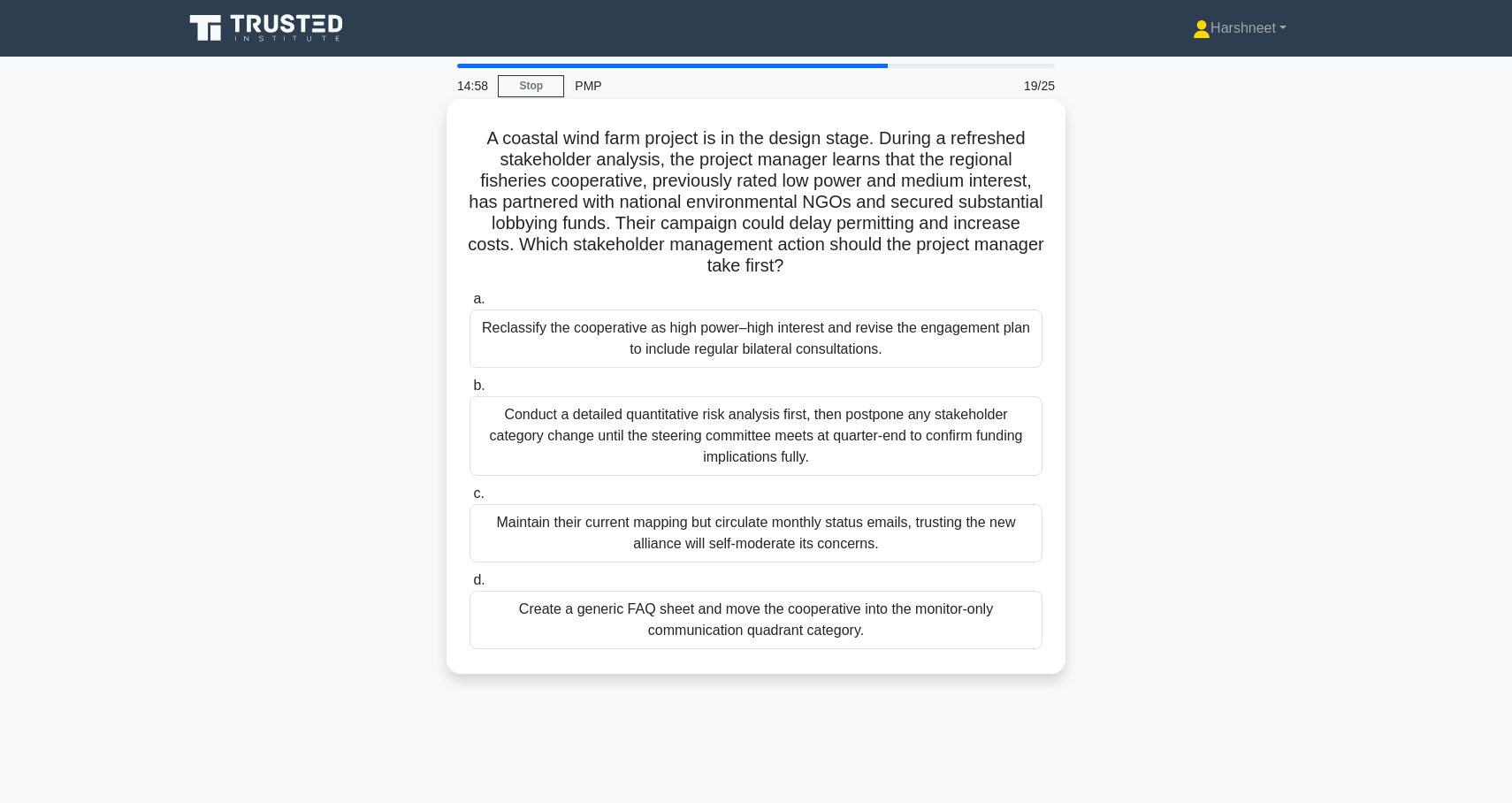
click at [777, 348] on div "Reclassify the cooperative as high power–high interest and revise the engagemen…" at bounding box center [756, 338] width 573 height 58
click at [470, 305] on input "a. Reclassify the cooperative as high power–high interest and revise the engage…" at bounding box center [470, 299] width 0 height 12
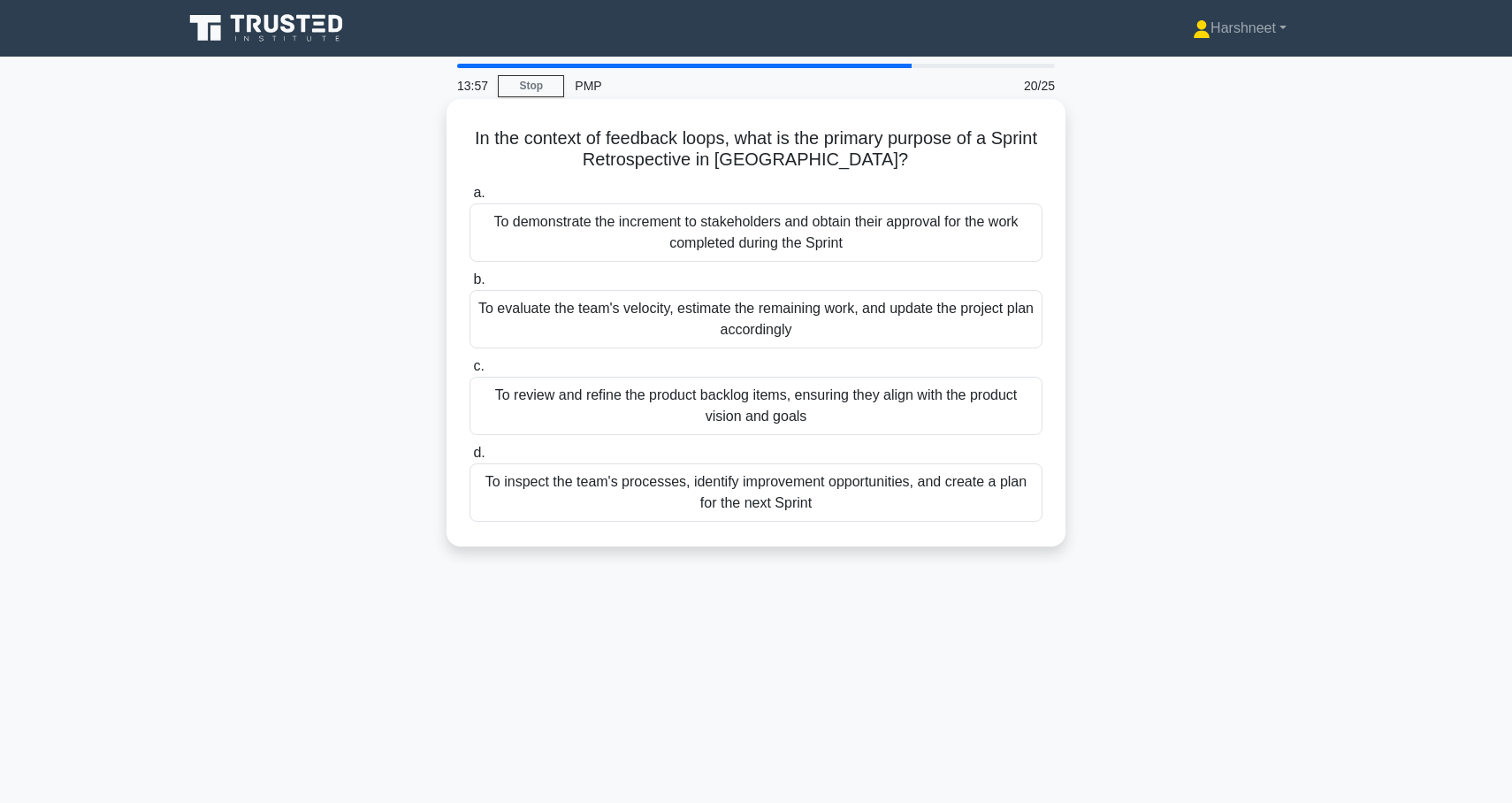
click at [773, 325] on div "To evaluate the team's velocity, estimate the remaining work, and update the pr…" at bounding box center [756, 319] width 573 height 58
click at [470, 286] on input "b. To evaluate the team's velocity, estimate the remaining work, and update the…" at bounding box center [470, 281] width 0 height 12
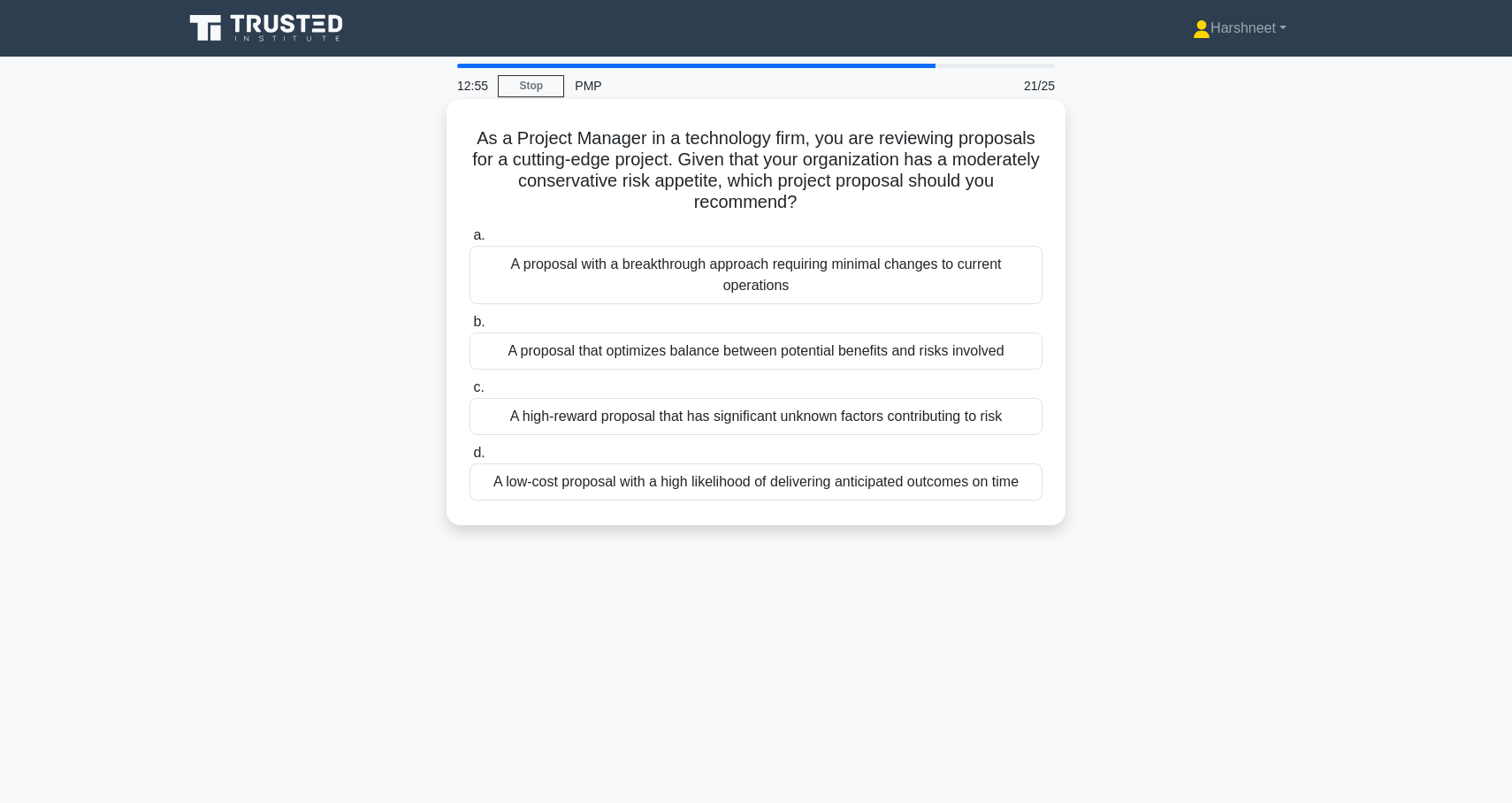
click at [773, 352] on div "A proposal that optimizes balance between potential benefits and risks involved" at bounding box center [756, 350] width 573 height 37
click at [470, 328] on input "b. A proposal that optimizes balance between potential benefits and risks invol…" at bounding box center [470, 322] width 0 height 12
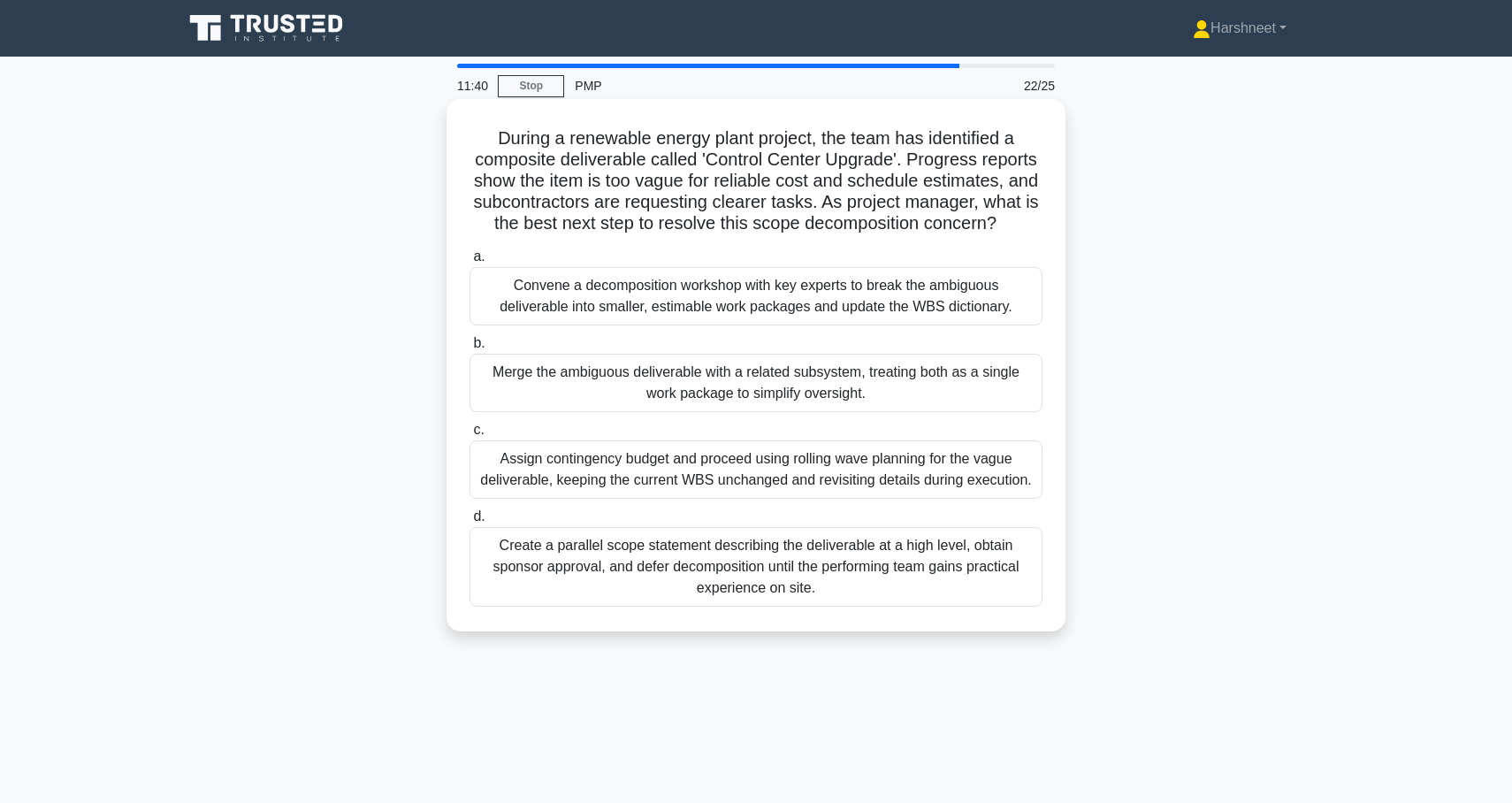
click at [764, 287] on div "Convene a decomposition workshop with key experts to break the ambiguous delive…" at bounding box center [756, 295] width 573 height 58
click at [470, 263] on input "a. Convene a decomposition workshop with key experts to break the ambiguous del…" at bounding box center [470, 257] width 0 height 12
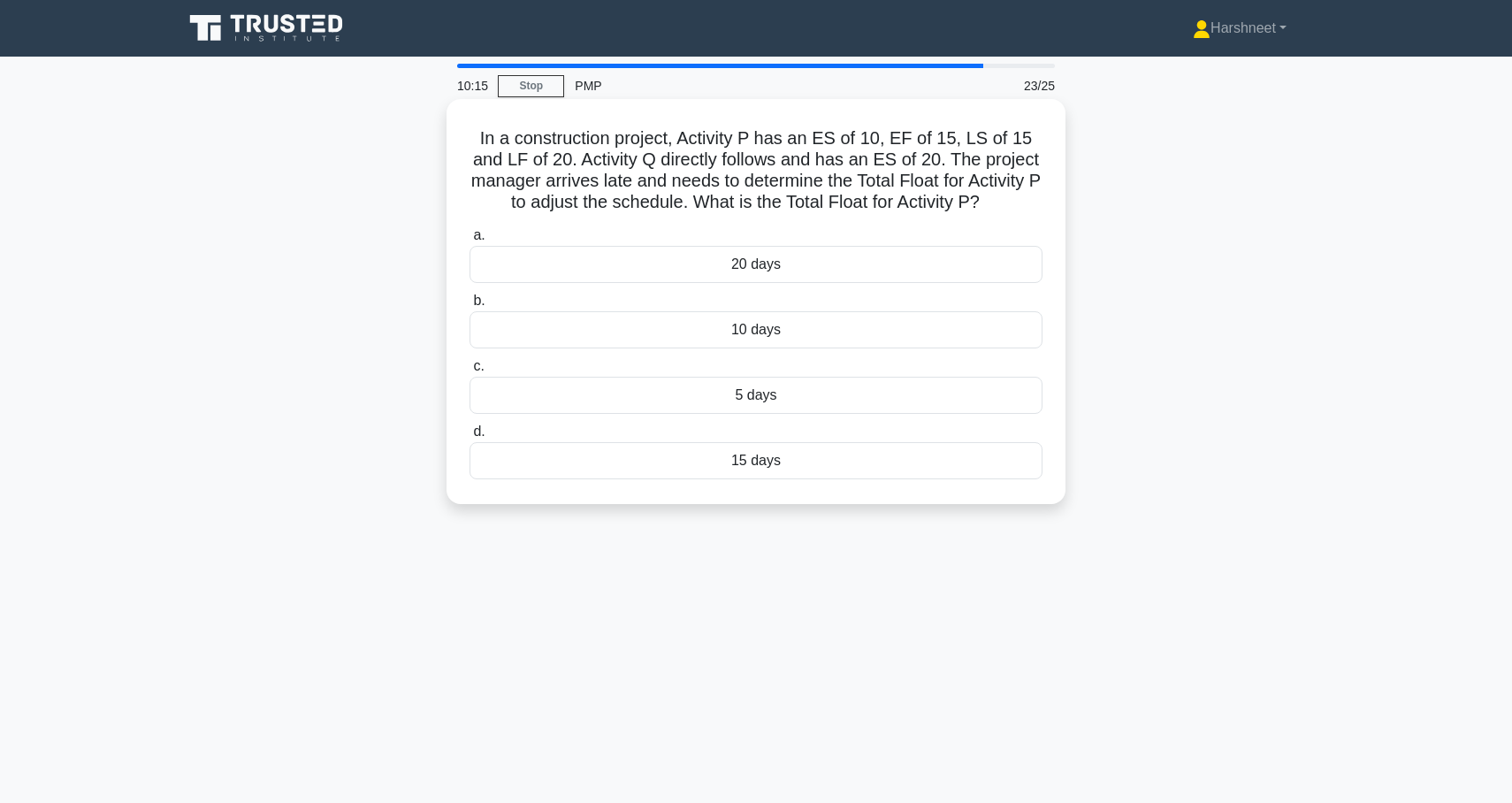
click at [801, 391] on div "5 days" at bounding box center [756, 395] width 573 height 37
click at [470, 373] on input "c. 5 days" at bounding box center [470, 367] width 0 height 12
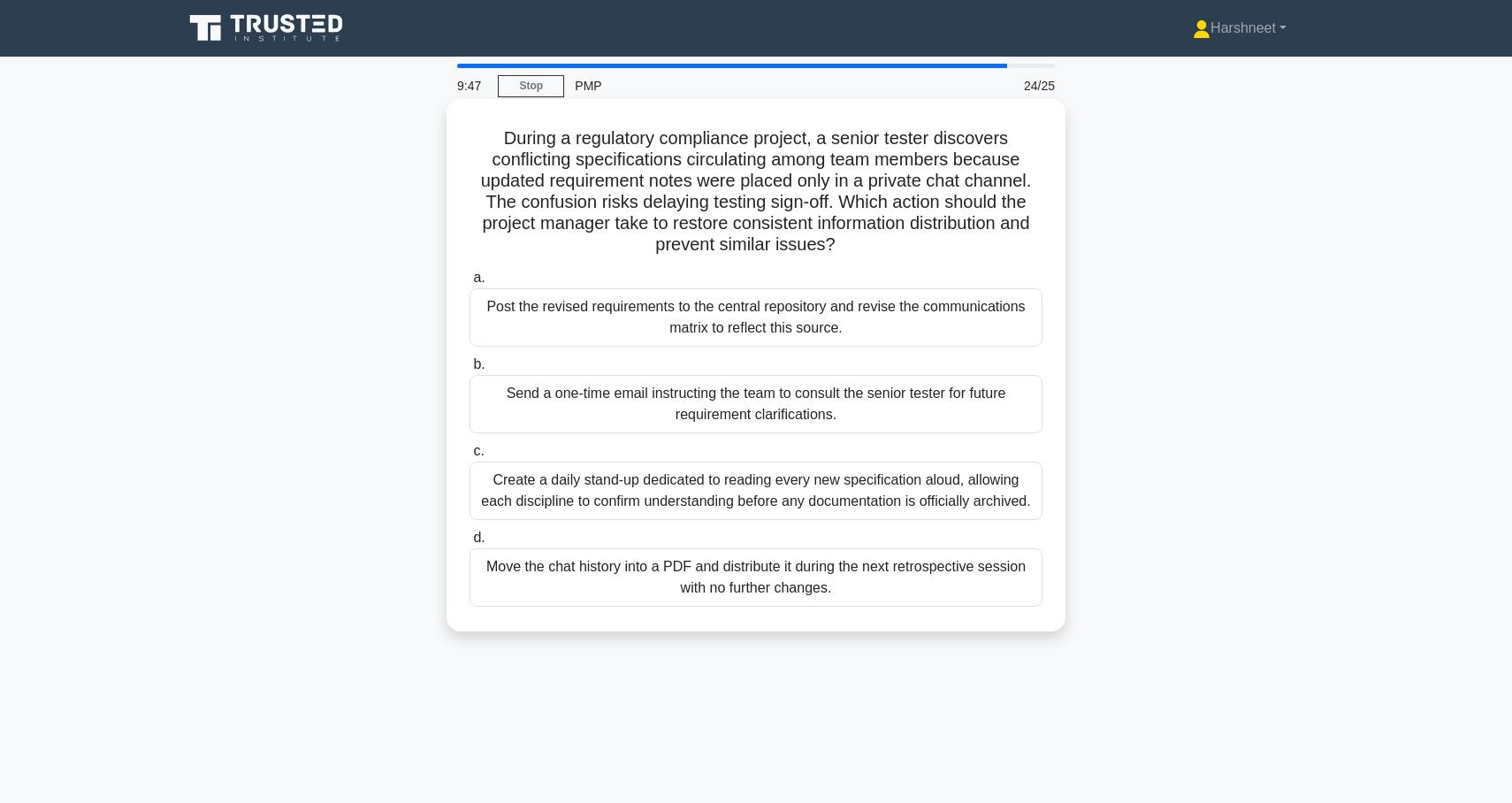
click at [811, 319] on div "Post the revised requirements to the central repository and revise the communic…" at bounding box center [756, 317] width 573 height 58
click at [470, 284] on input "a. Post the revised requirements to the central repository and revise the commu…" at bounding box center [470, 279] width 0 height 12
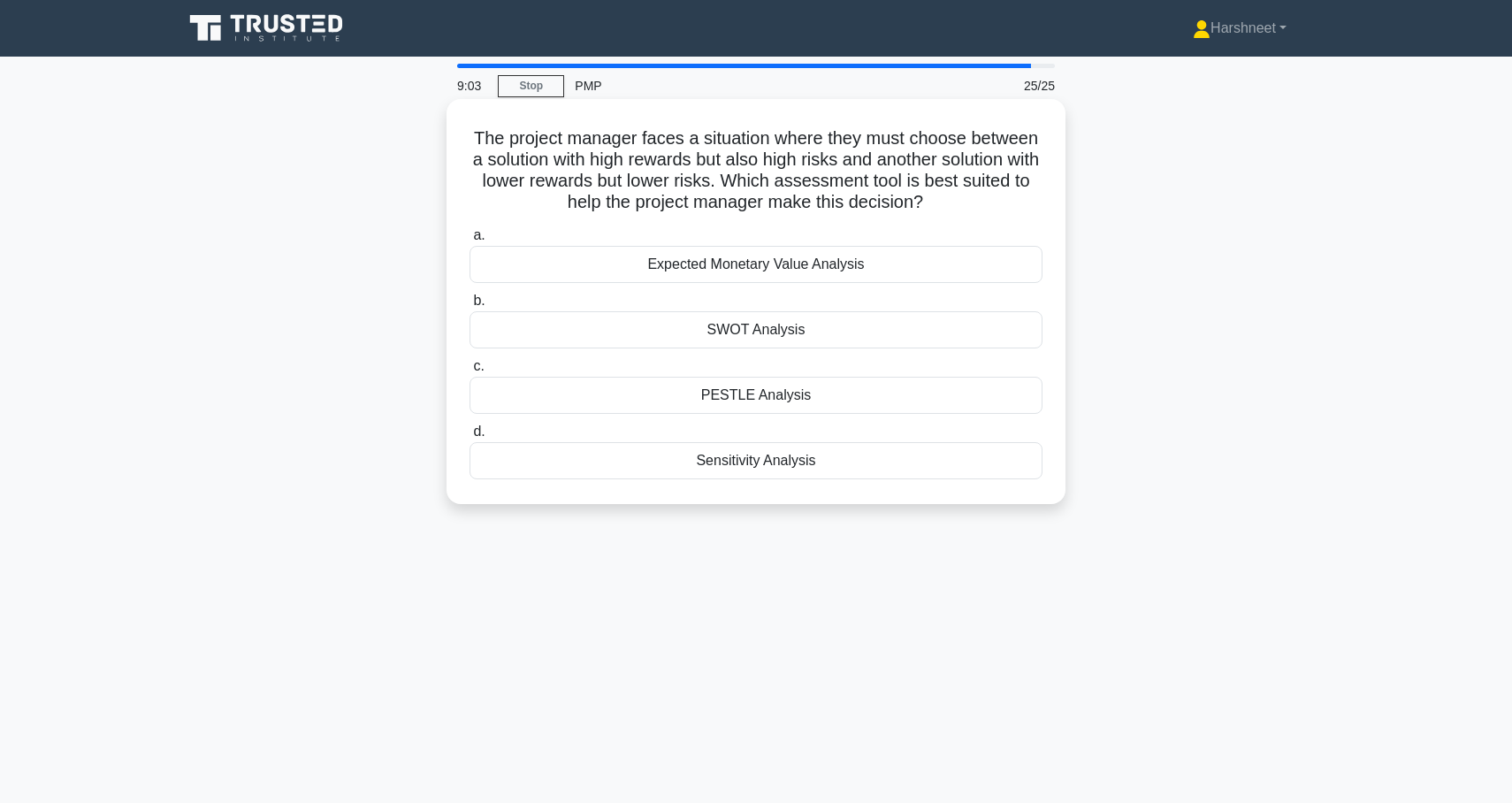
click at [790, 329] on div "SWOT Analysis" at bounding box center [756, 329] width 573 height 37
click at [470, 307] on input "b. SWOT Analysis" at bounding box center [470, 301] width 0 height 12
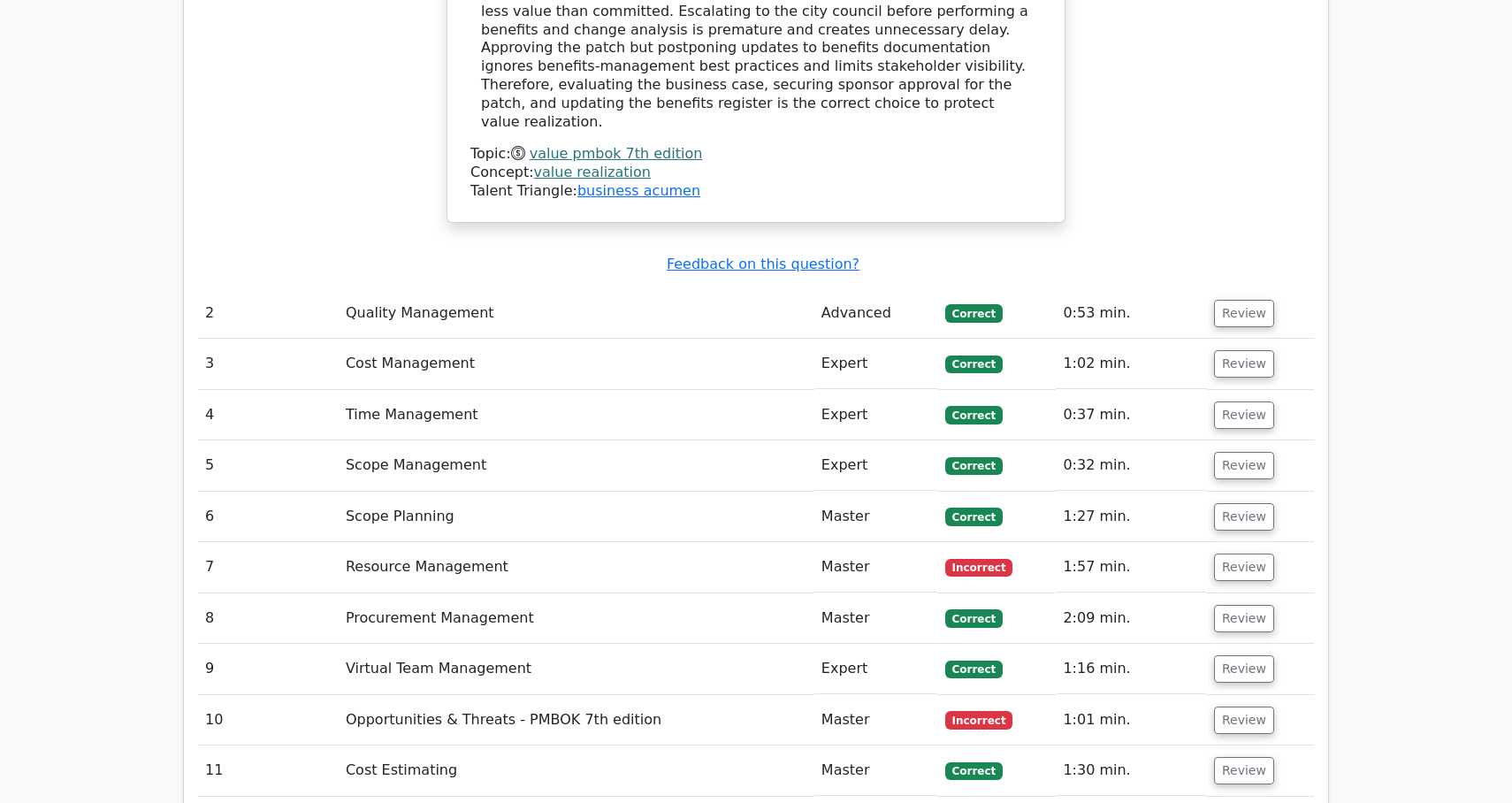
scroll to position [2726, 0]
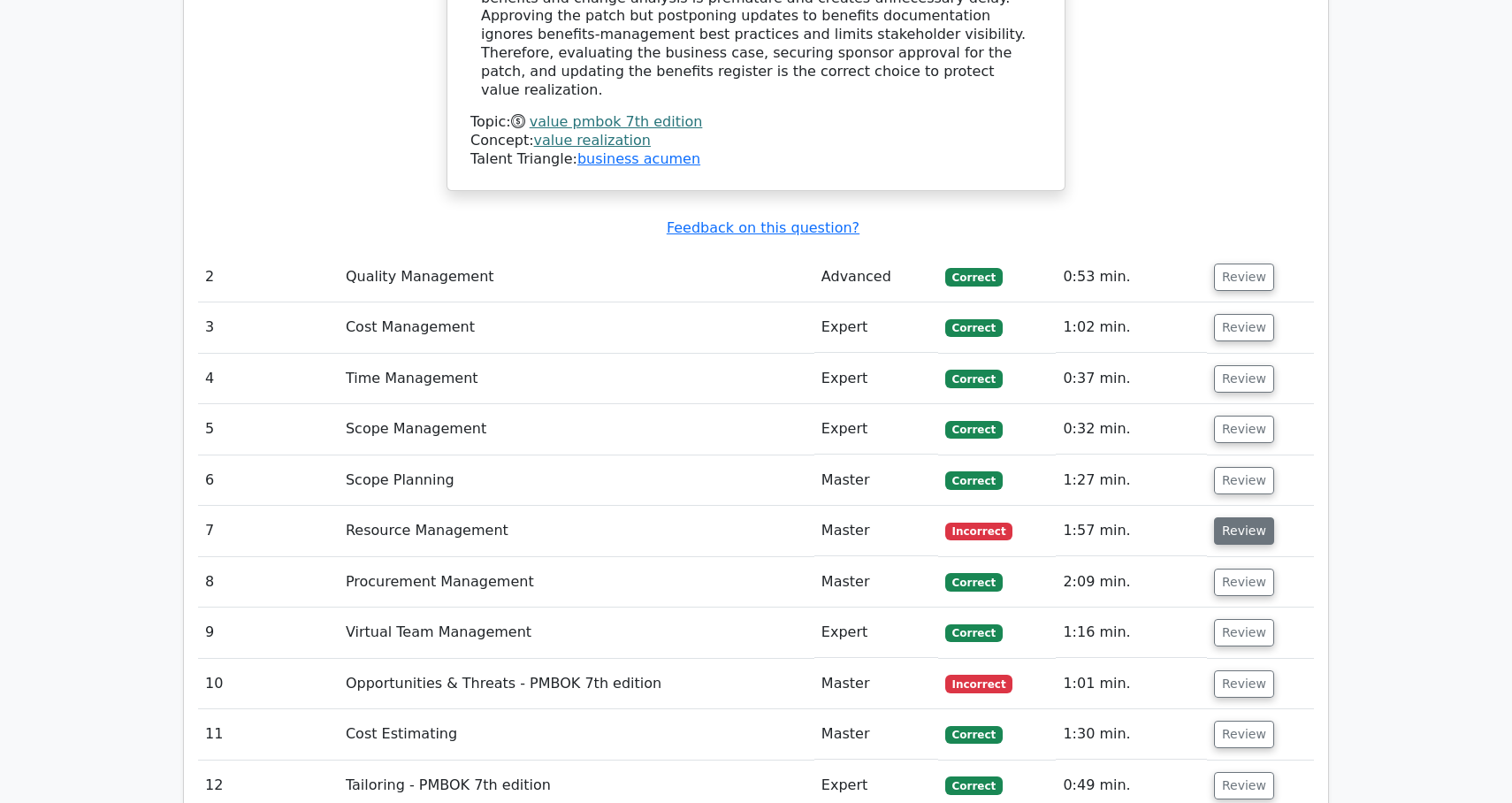
click at [1222, 517] on button "Review" at bounding box center [1244, 531] width 60 height 28
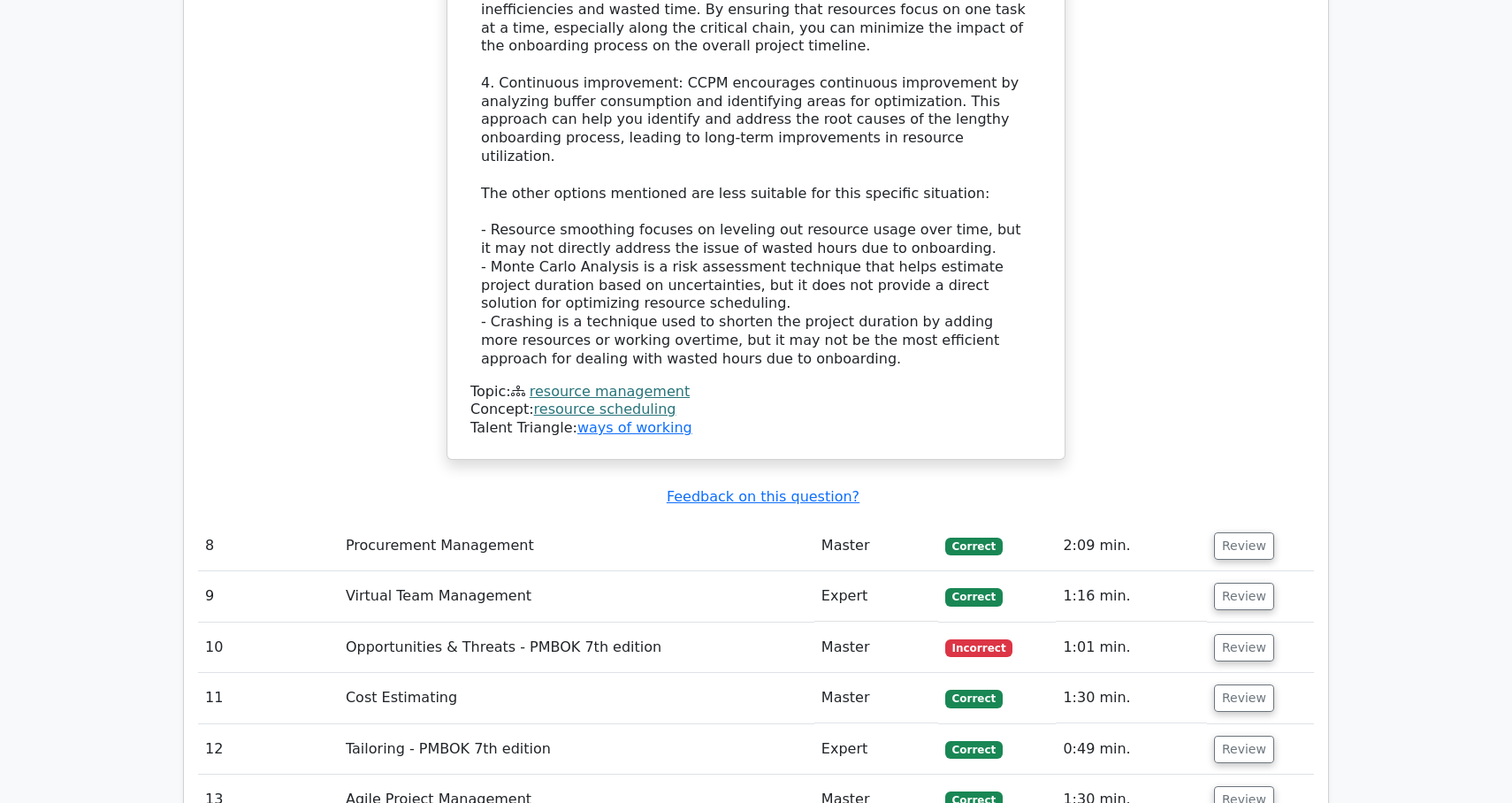
scroll to position [4184, 0]
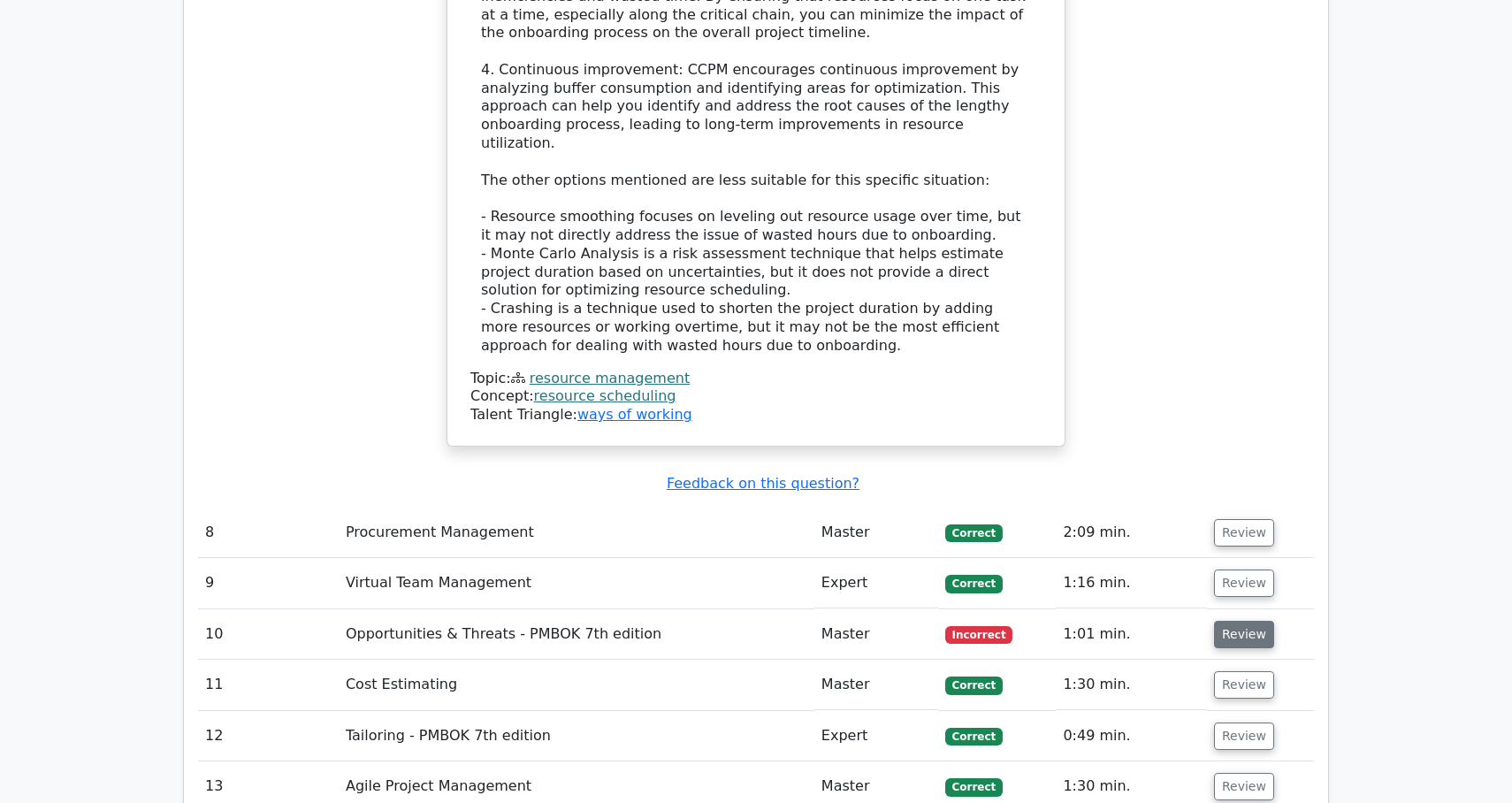
click at [1254, 621] on button "Review" at bounding box center [1244, 634] width 60 height 28
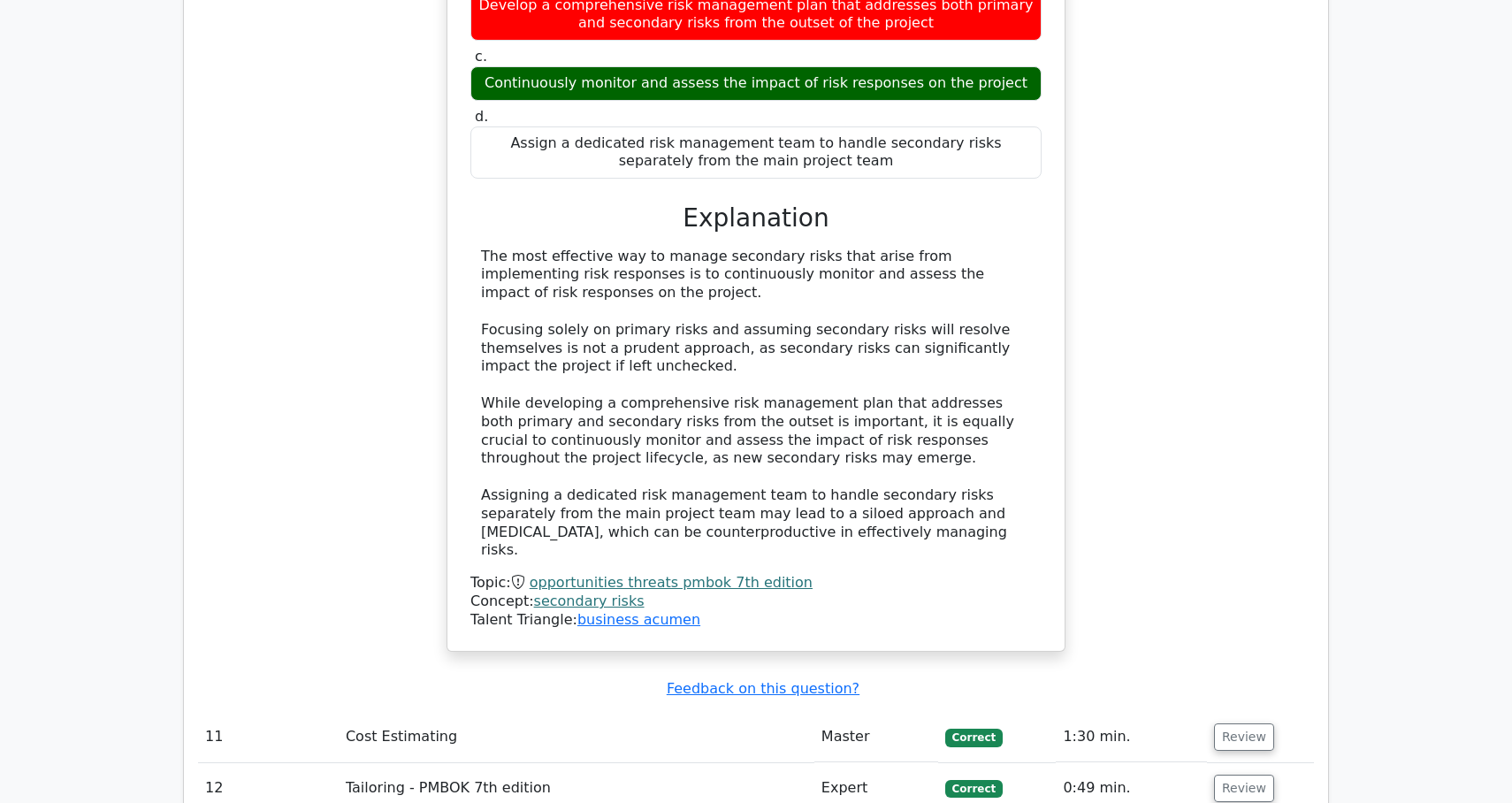
scroll to position [5034, 0]
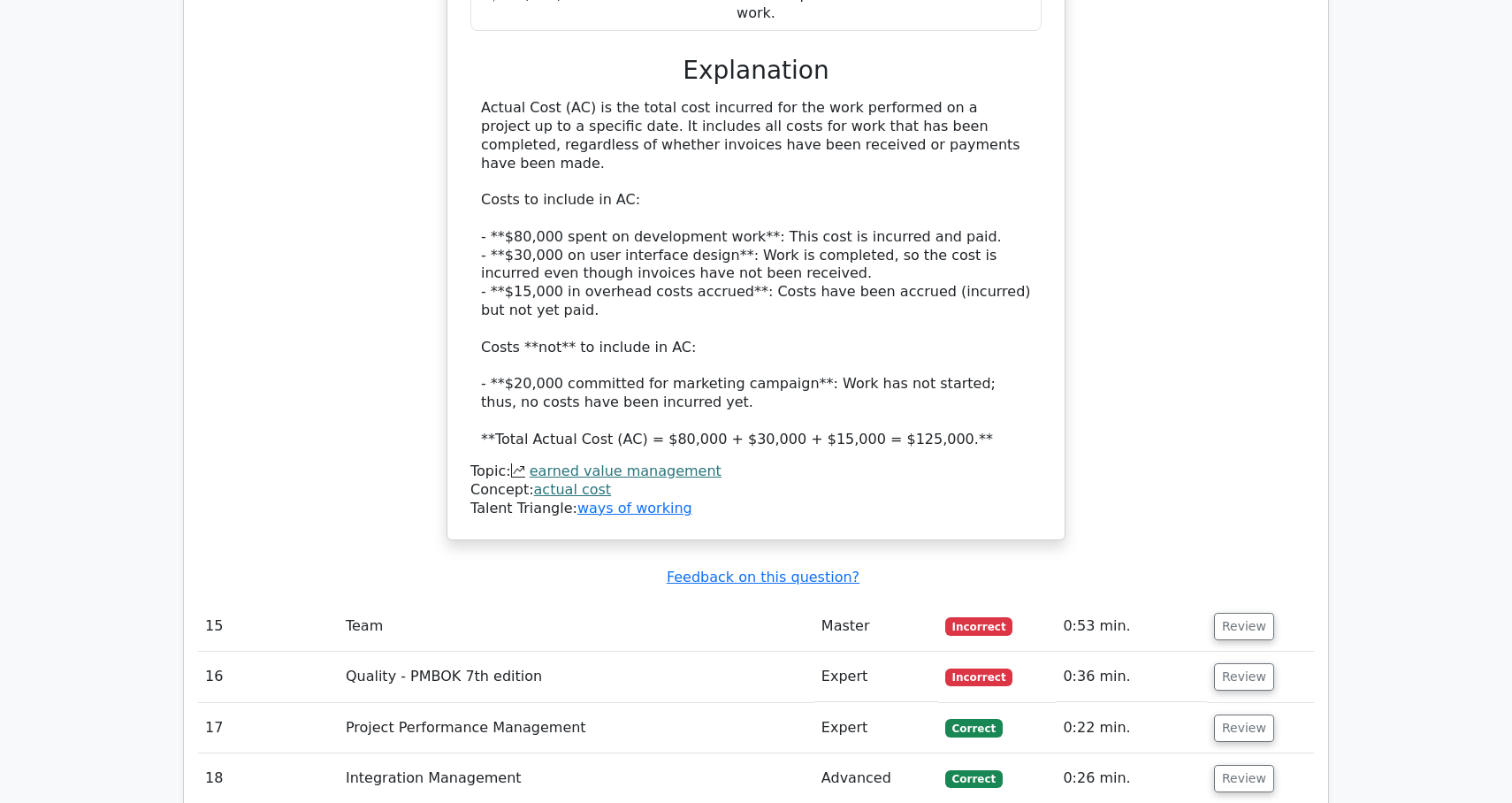
scroll to position [6380, 0]
click at [1246, 612] on button "Review" at bounding box center [1244, 626] width 60 height 28
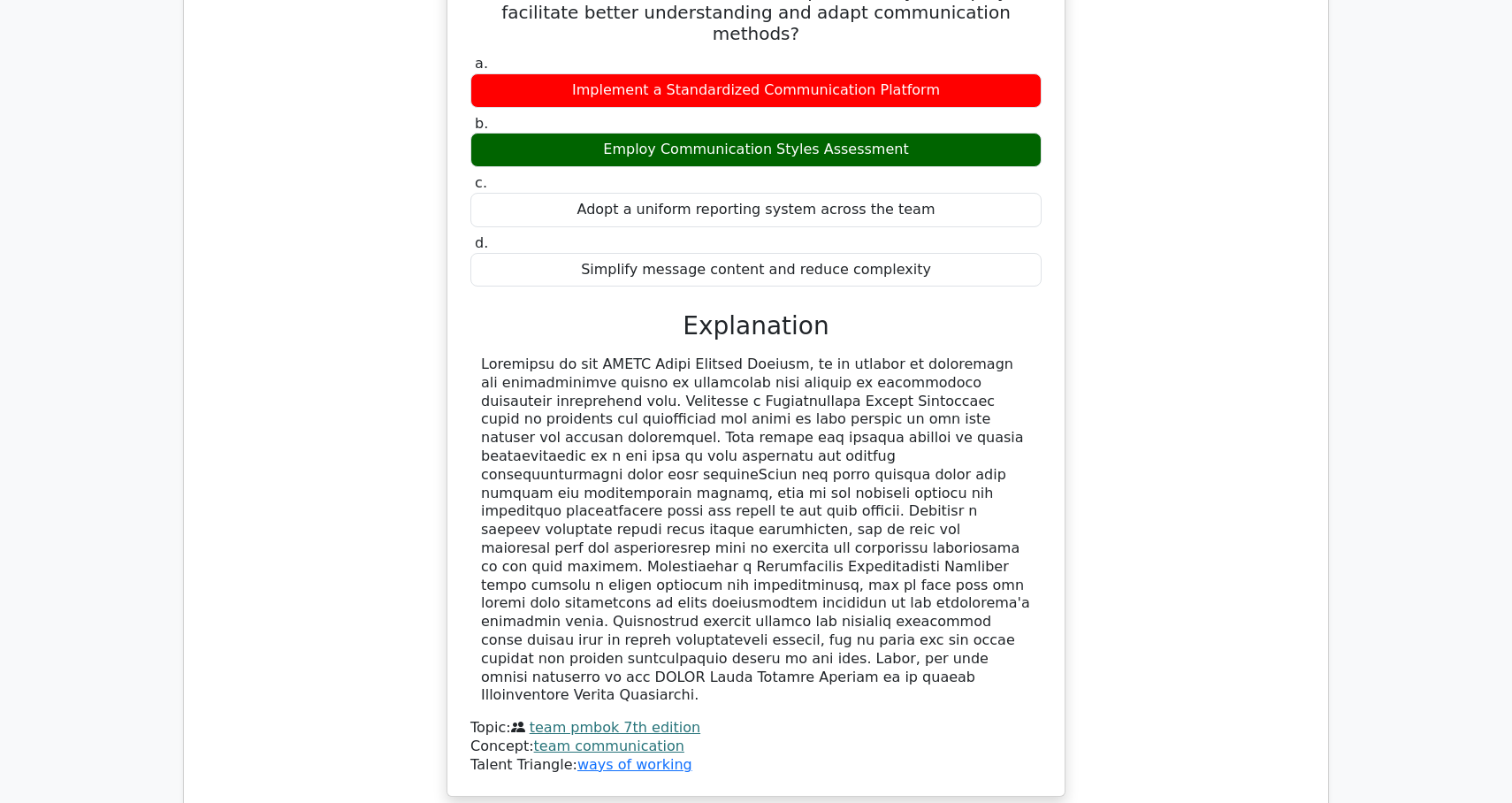
scroll to position [7150, 0]
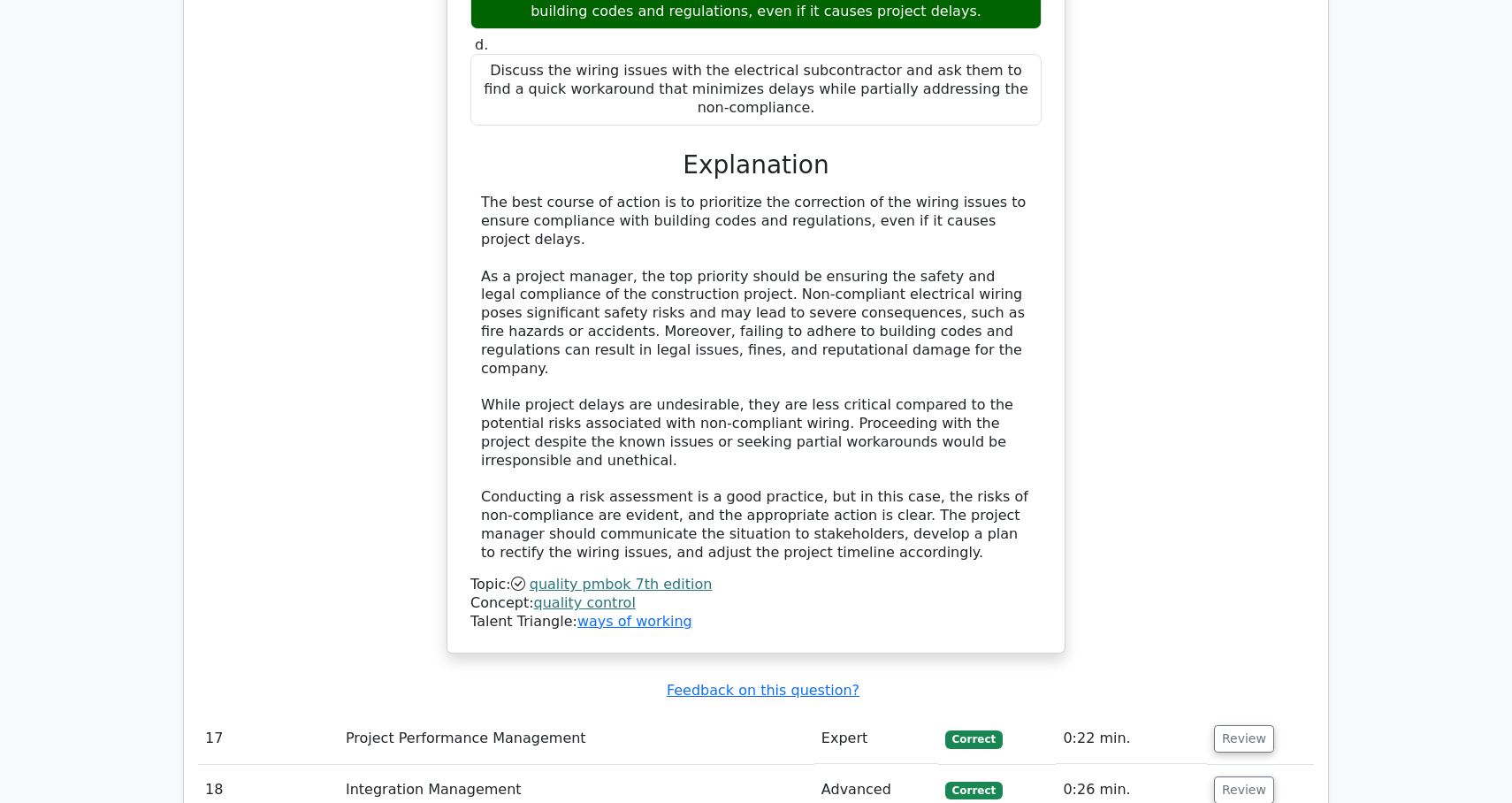
scroll to position [8459, 0]
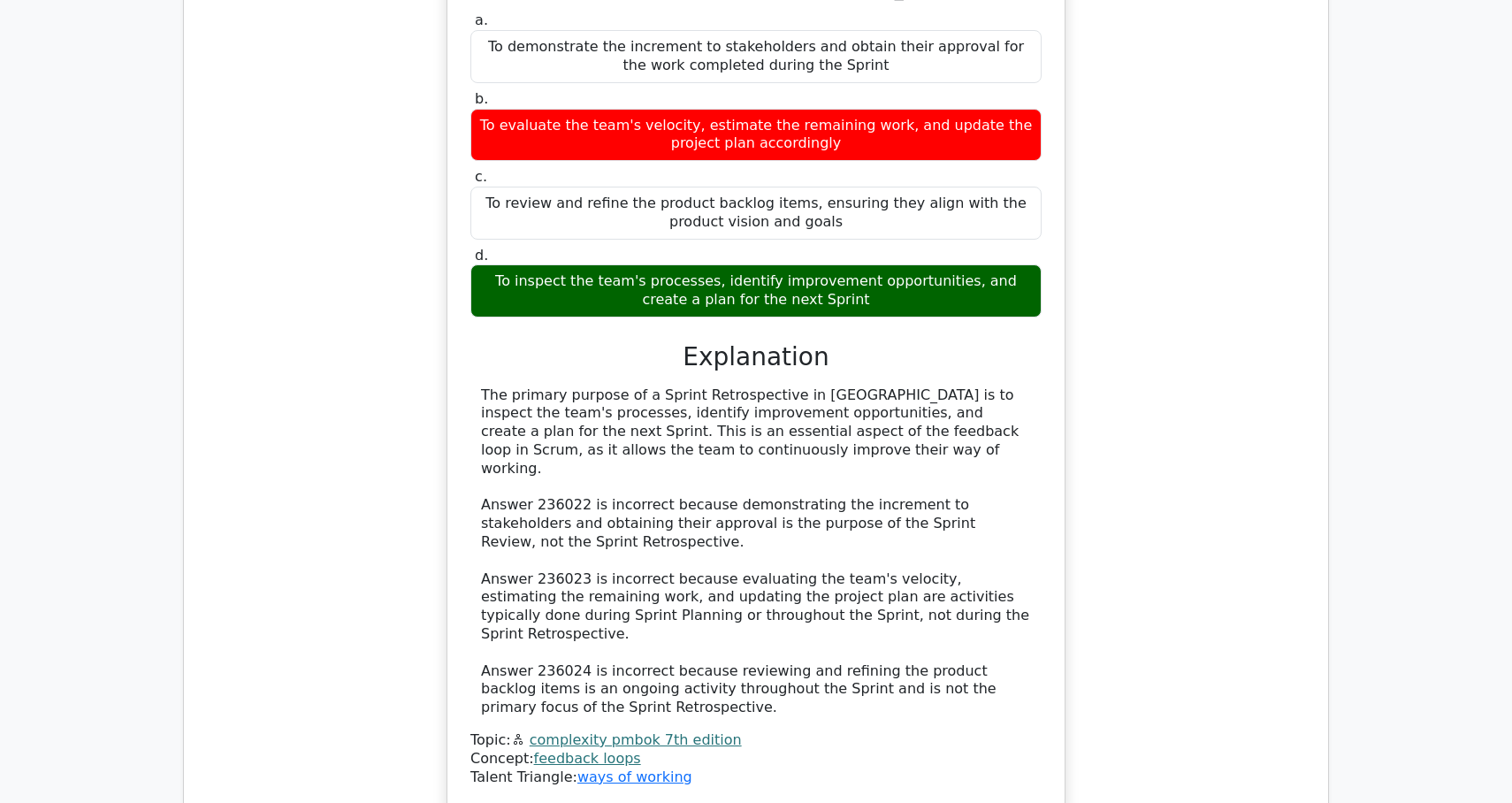
scroll to position [9451, 0]
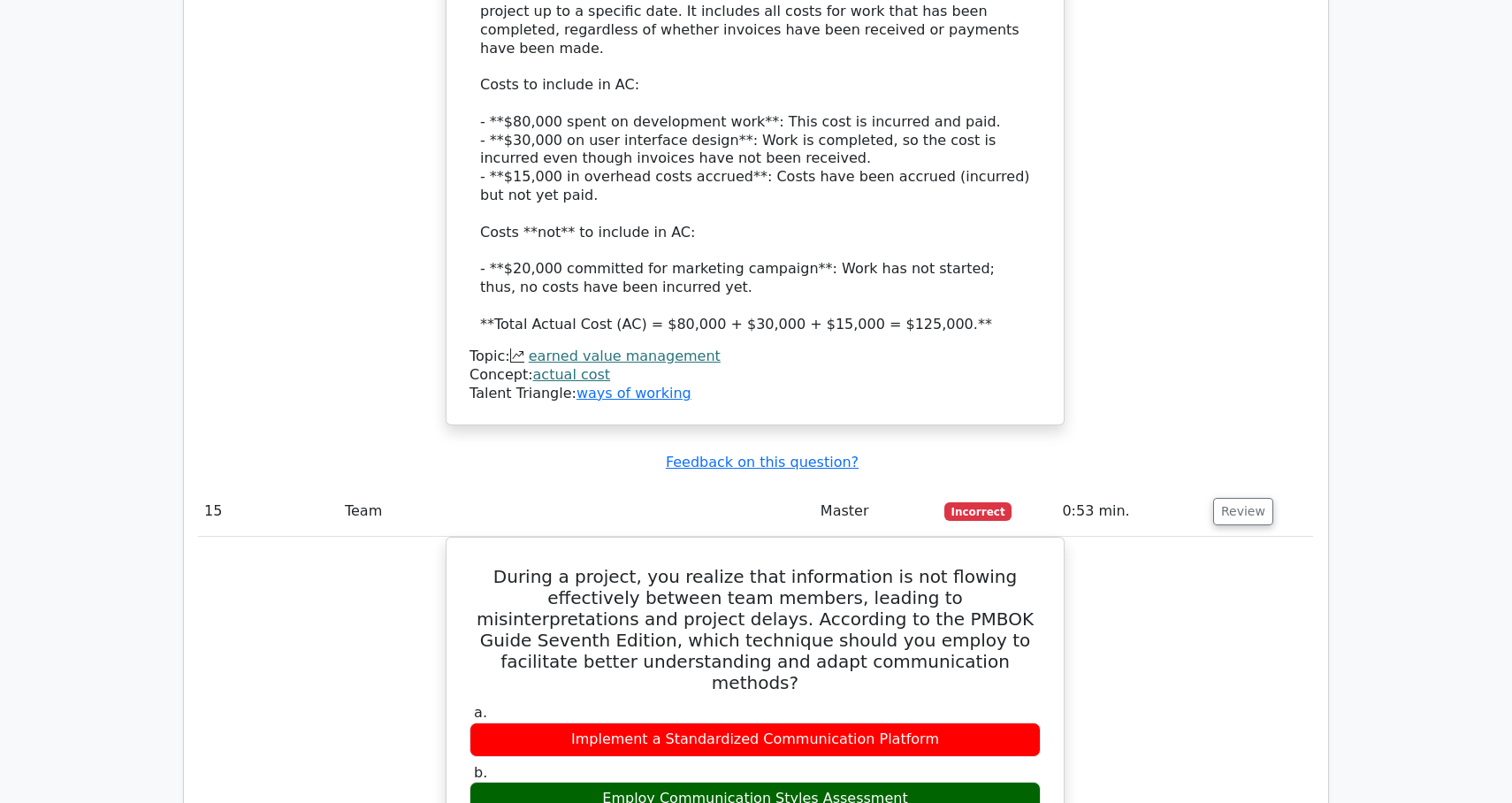
scroll to position [6498, 0]
